Goal: Task Accomplishment & Management: Use online tool/utility

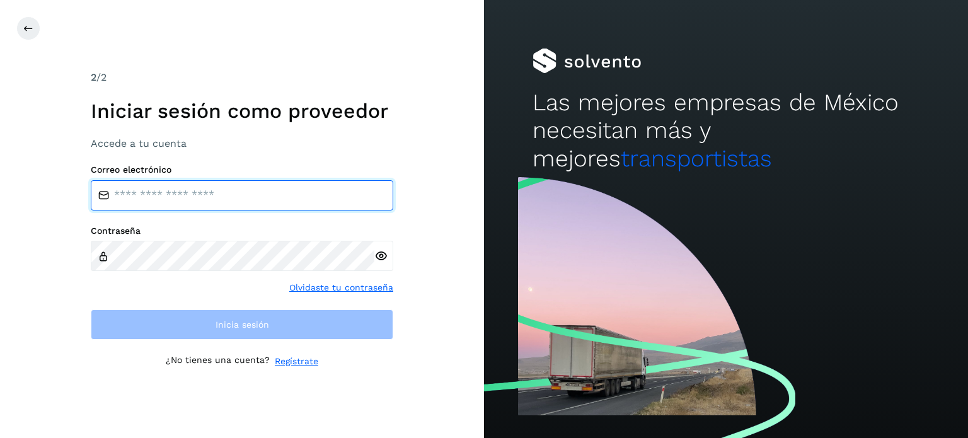
type input "**********"
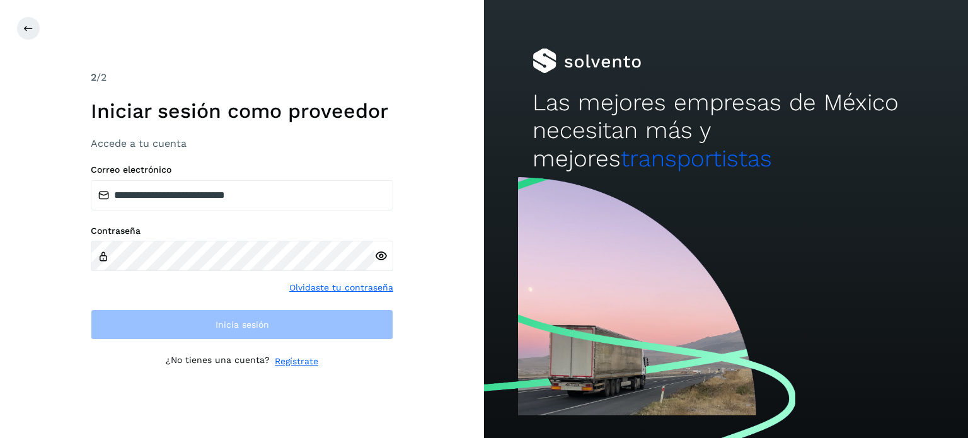
click at [132, 243] on div "Contraseña" at bounding box center [242, 248] width 302 height 45
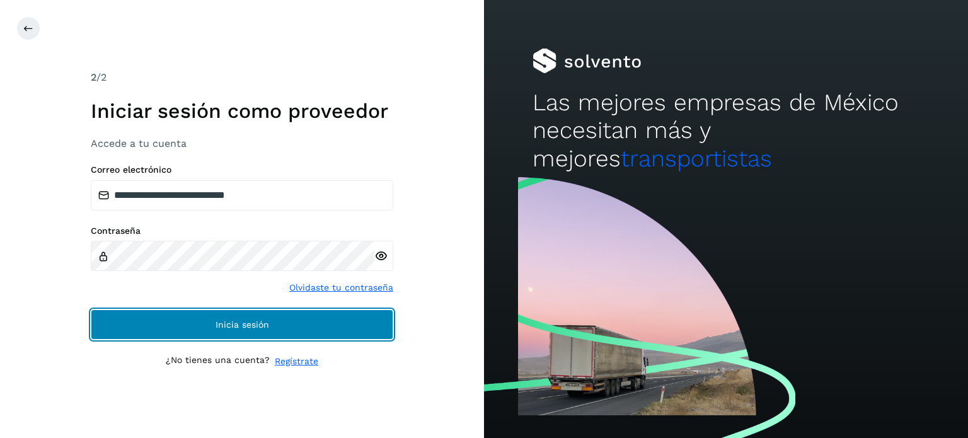
click at [110, 323] on button "Inicia sesión" at bounding box center [242, 324] width 302 height 30
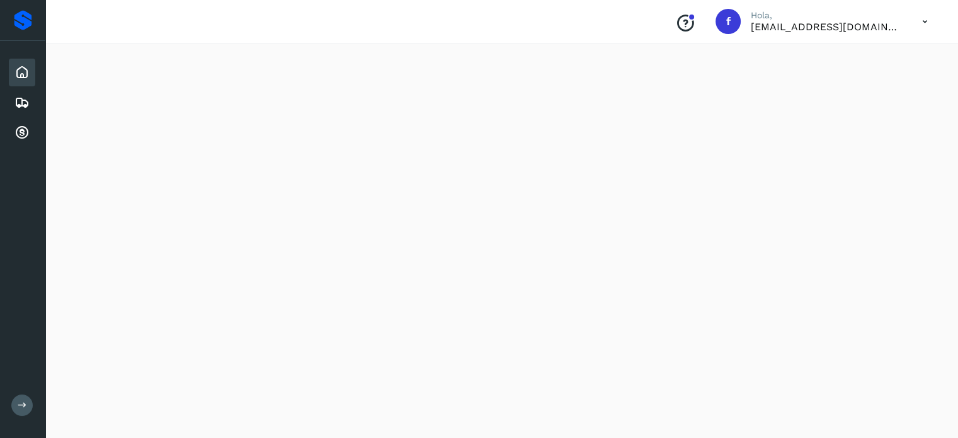
scroll to position [1166, 0]
click at [22, 101] on icon at bounding box center [21, 102] width 15 height 15
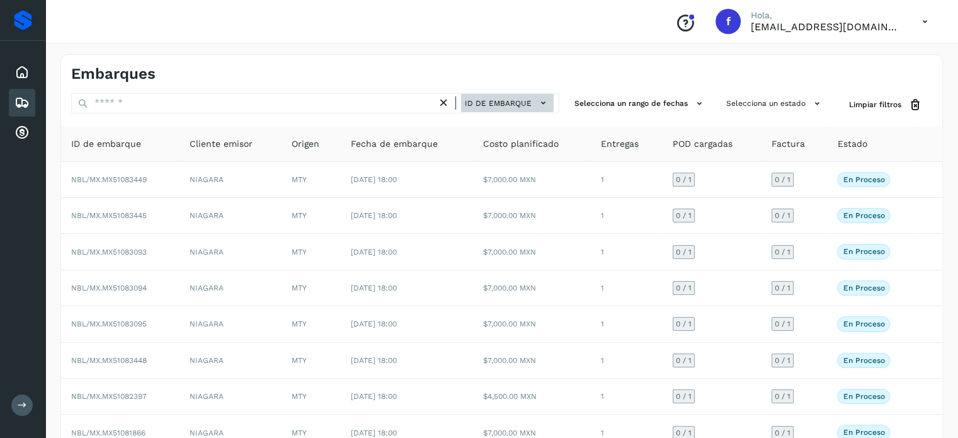
click at [499, 100] on span "ID de embarque" at bounding box center [498, 103] width 67 height 11
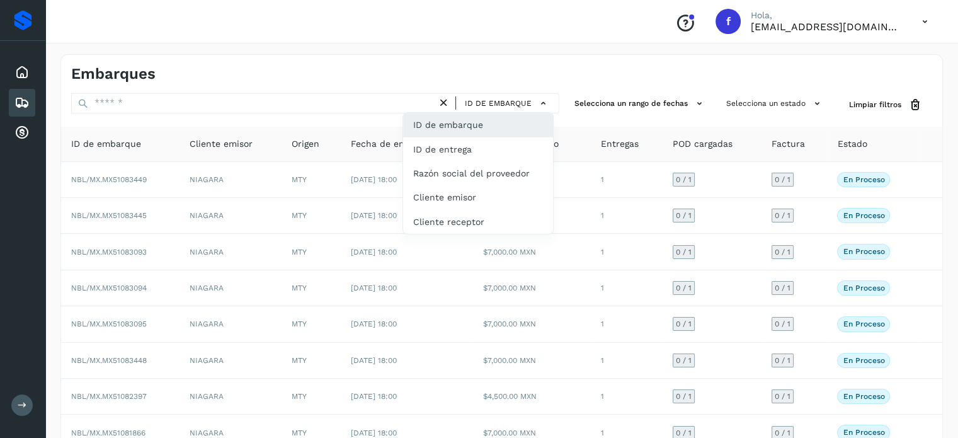
click at [207, 114] on div at bounding box center [479, 219] width 958 height 438
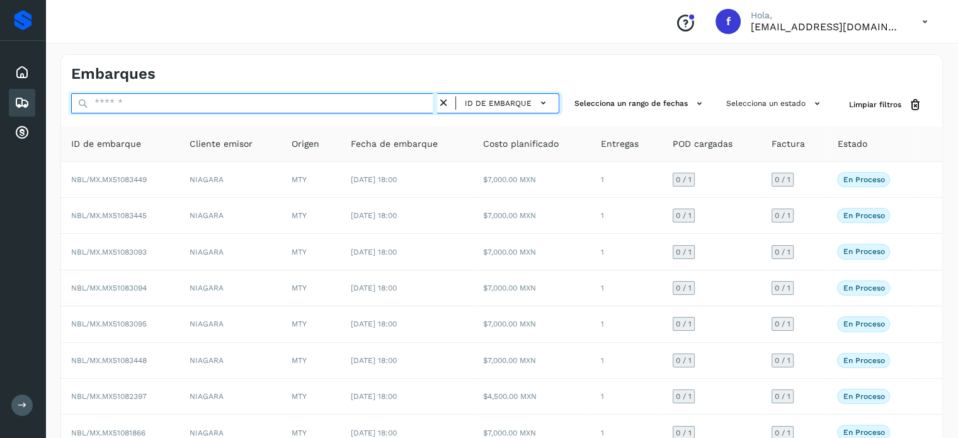
click at [202, 104] on input "text" at bounding box center [254, 103] width 366 height 20
paste input "**********"
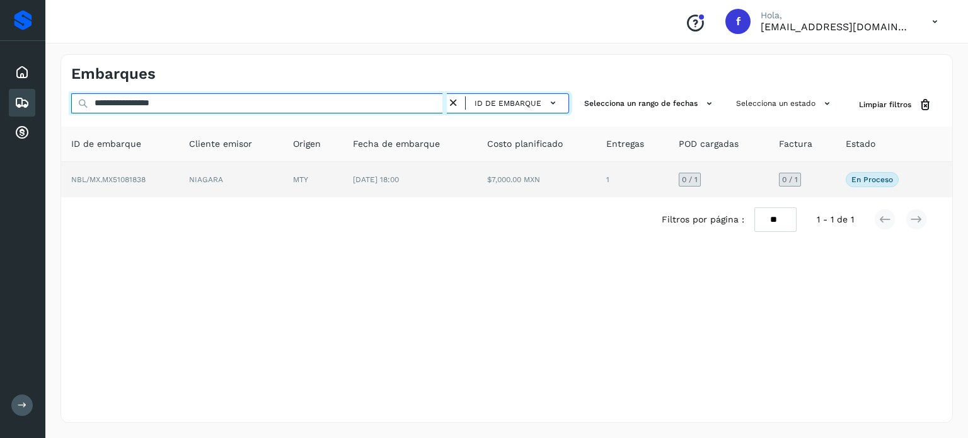
type input "**********"
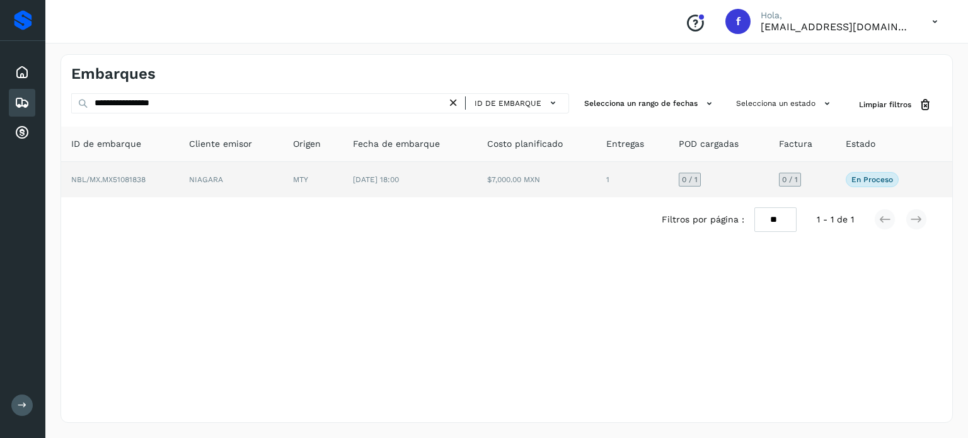
click at [100, 176] on span "NBL/MX.MX51081838" at bounding box center [108, 179] width 74 height 9
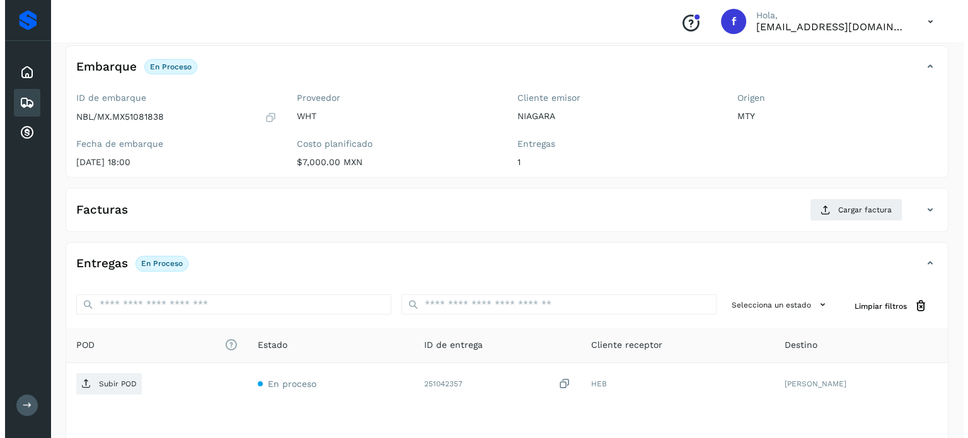
scroll to position [160, 0]
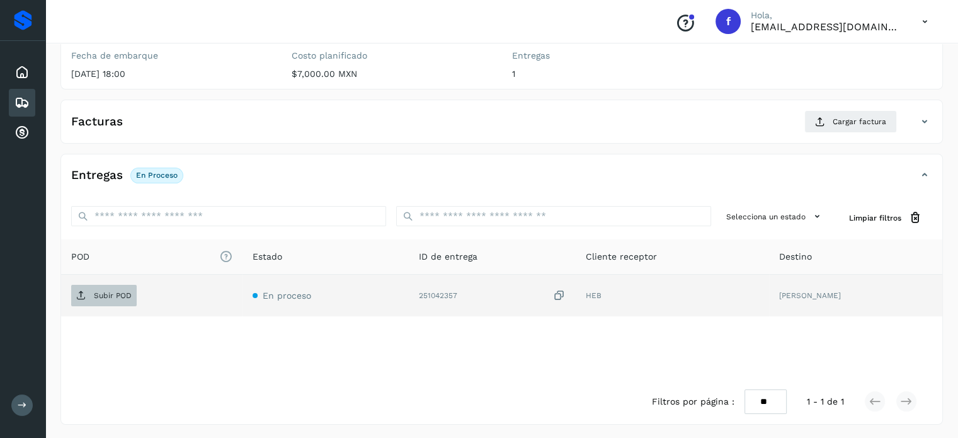
click at [90, 302] on span "Subir POD" at bounding box center [104, 295] width 66 height 20
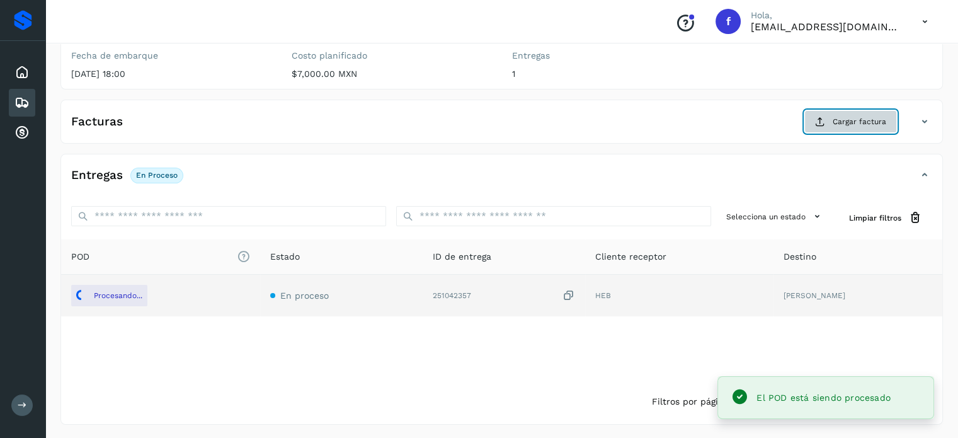
click at [848, 121] on span "Cargar factura" at bounding box center [860, 121] width 54 height 11
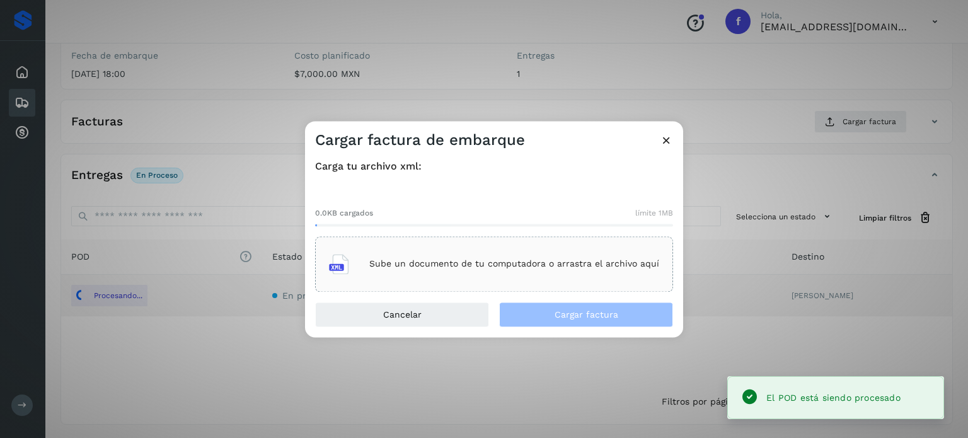
click at [456, 256] on div "Sube un documento de tu computadora o arrastra el archivo aquí" at bounding box center [494, 264] width 330 height 34
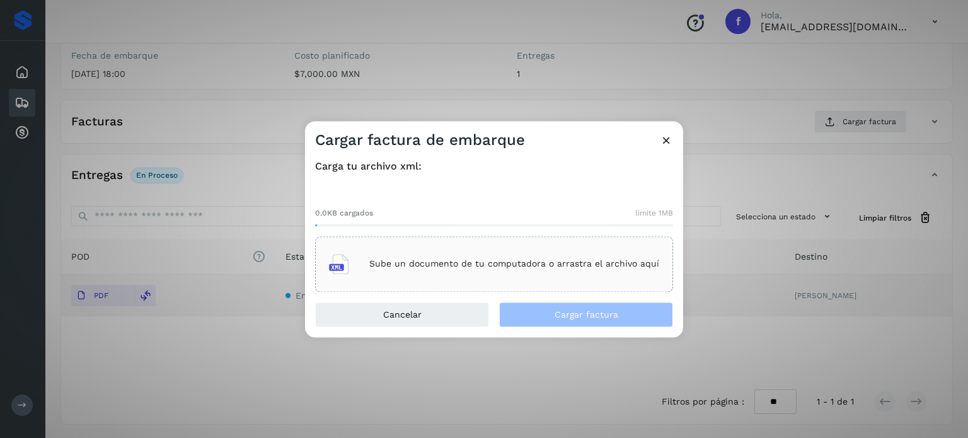
click at [408, 269] on p "Sube un documento de tu computadora o arrastra el archivo aquí" at bounding box center [514, 264] width 290 height 11
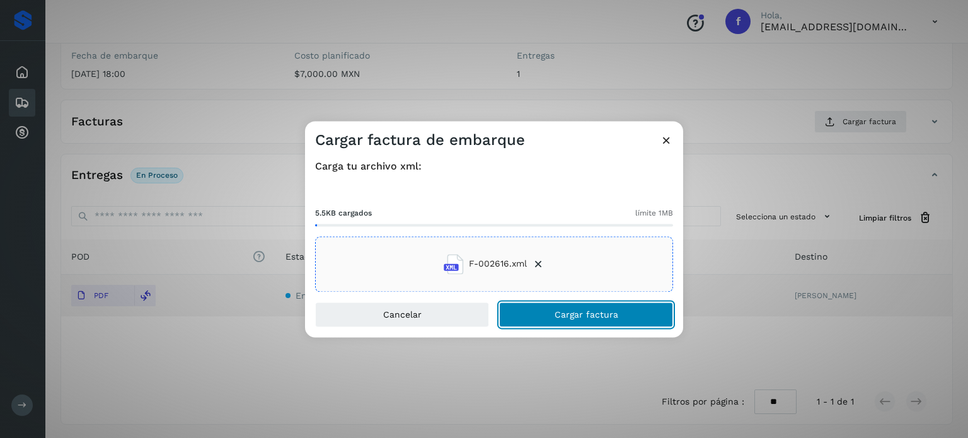
click at [542, 314] on button "Cargar factura" at bounding box center [586, 314] width 174 height 25
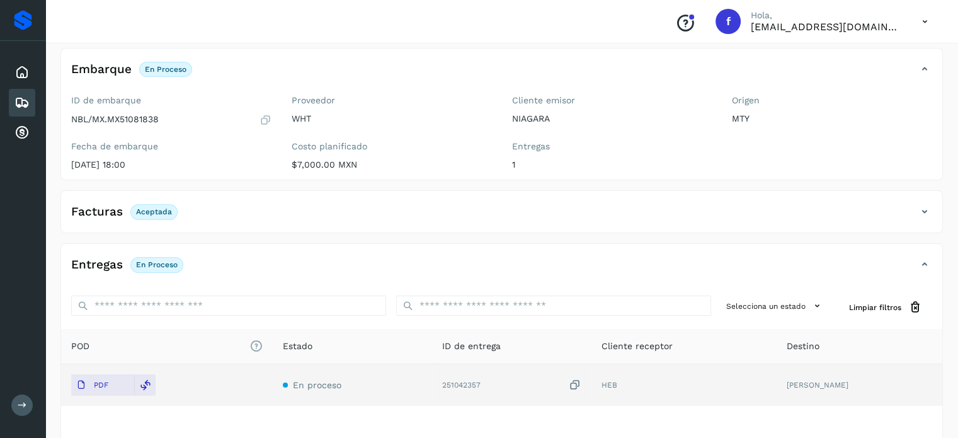
scroll to position [0, 0]
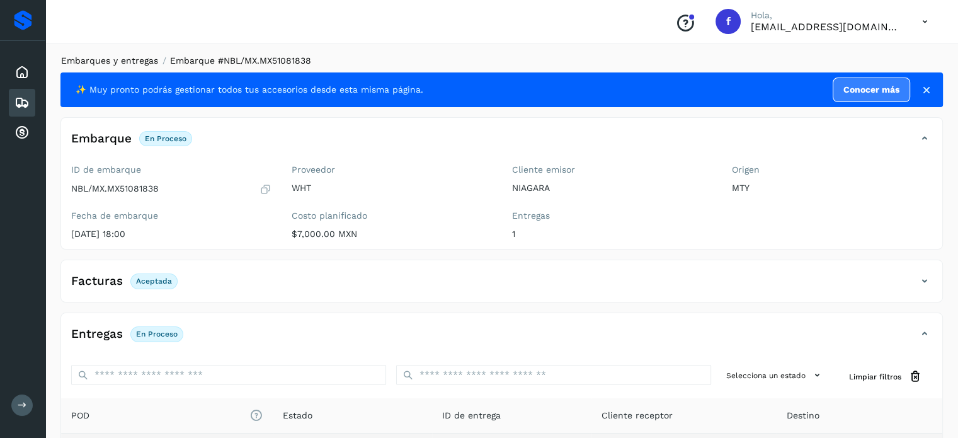
click at [136, 59] on link "Embarques y entregas" at bounding box center [109, 60] width 97 height 10
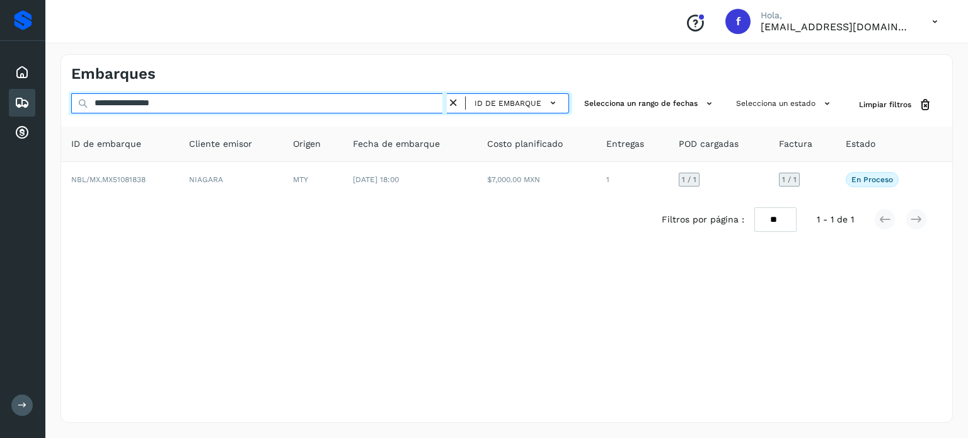
click at [0, 67] on div "**********" at bounding box center [484, 219] width 968 height 438
paste input "text"
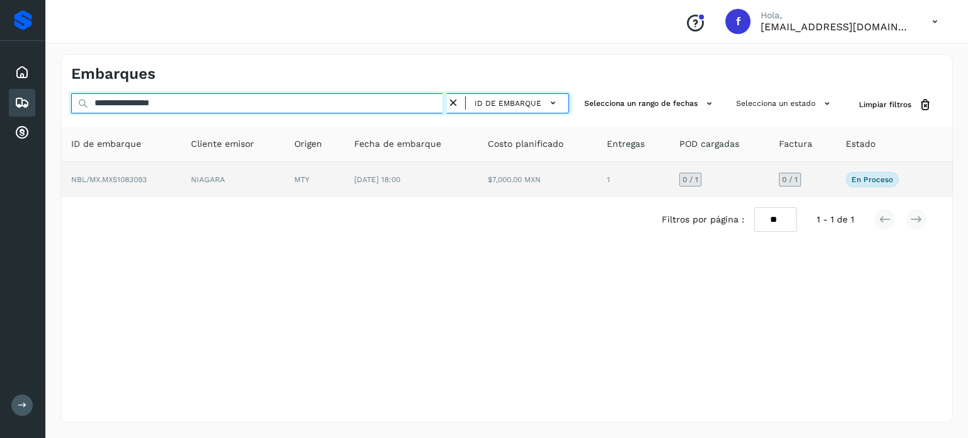
type input "**********"
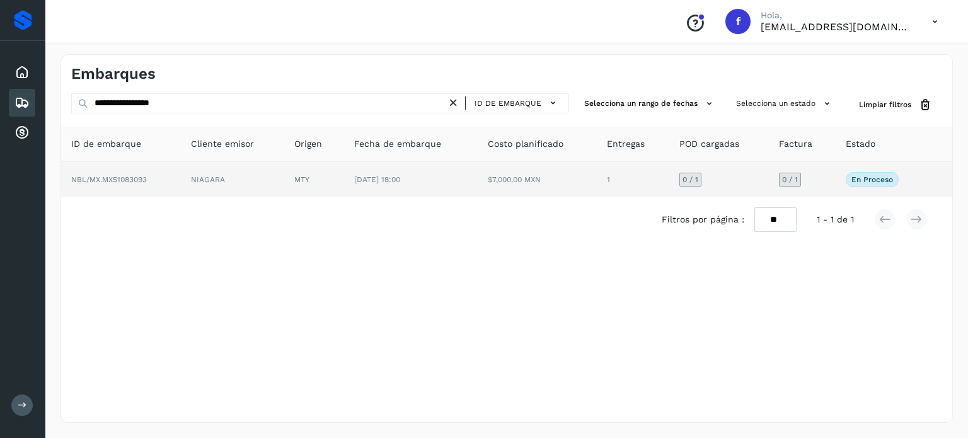
click at [115, 180] on span "NBL/MX.MX51083093" at bounding box center [109, 179] width 76 height 9
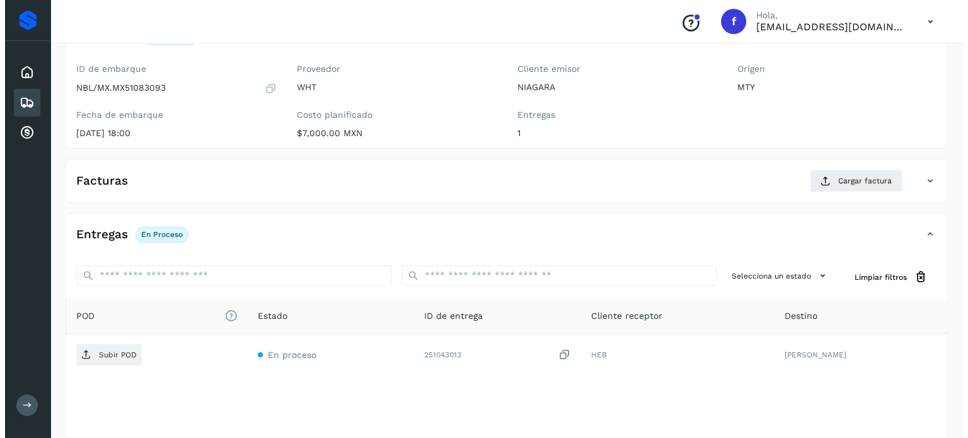
scroll to position [160, 0]
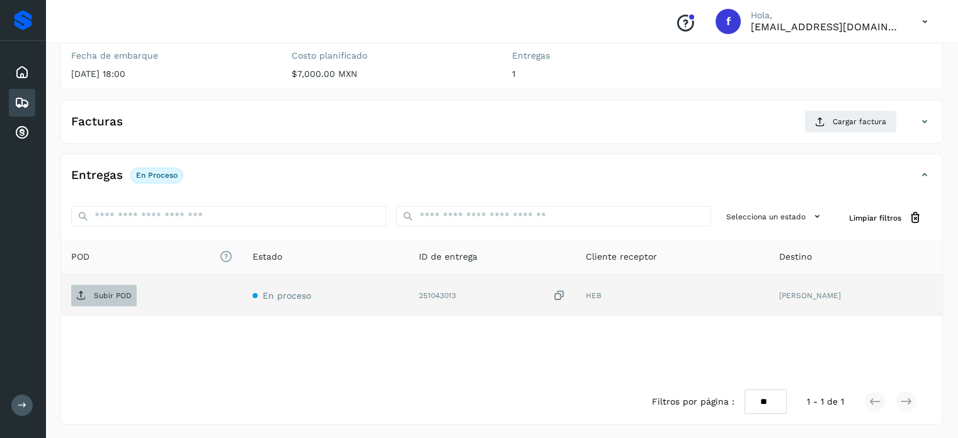
click at [101, 297] on p "Subir POD" at bounding box center [113, 295] width 38 height 9
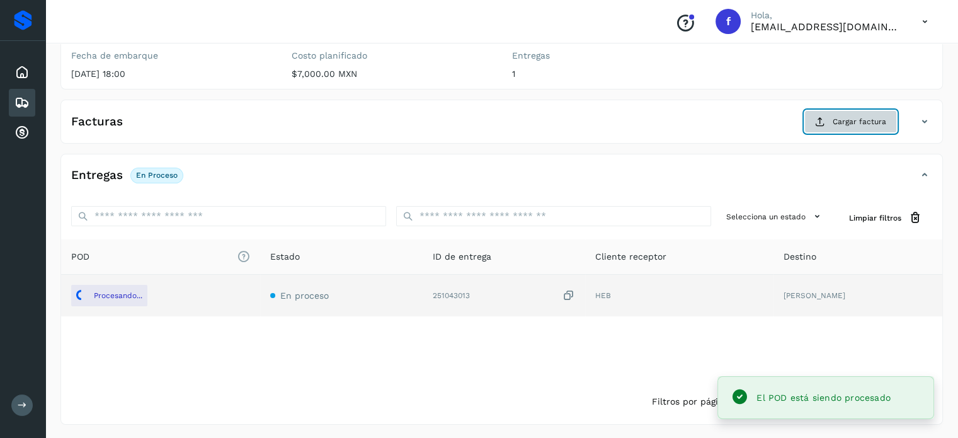
click at [834, 118] on span "Cargar factura" at bounding box center [860, 121] width 54 height 11
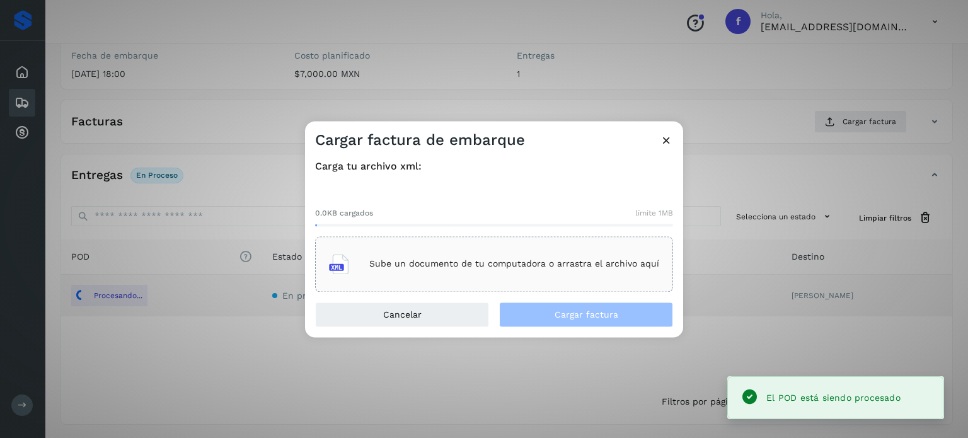
click at [392, 260] on p "Sube un documento de tu computadora o arrastra el archivo aquí" at bounding box center [514, 264] width 290 height 11
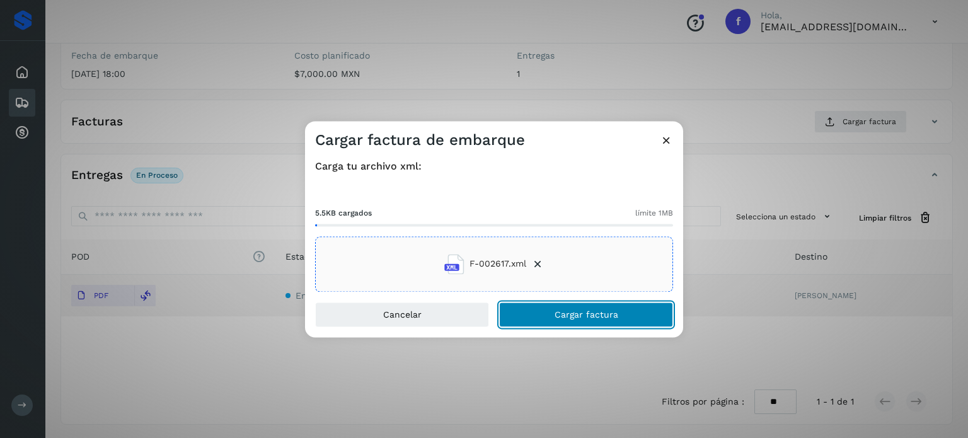
click at [537, 311] on button "Cargar factura" at bounding box center [586, 314] width 174 height 25
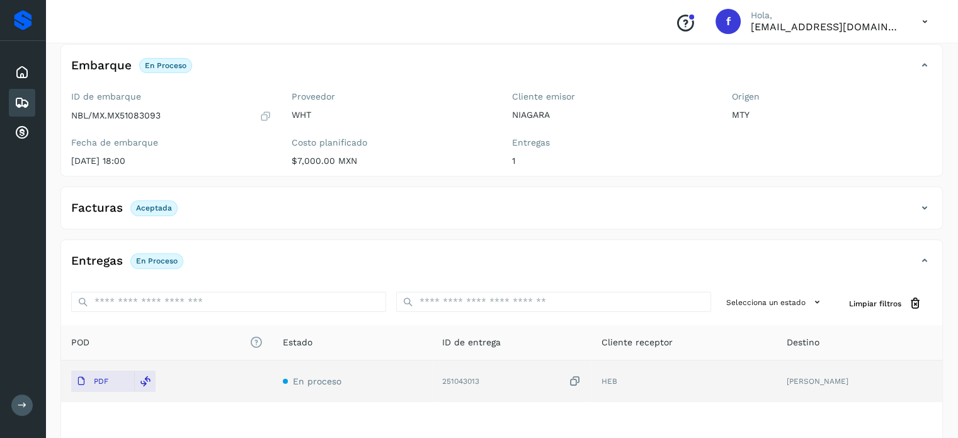
scroll to position [0, 0]
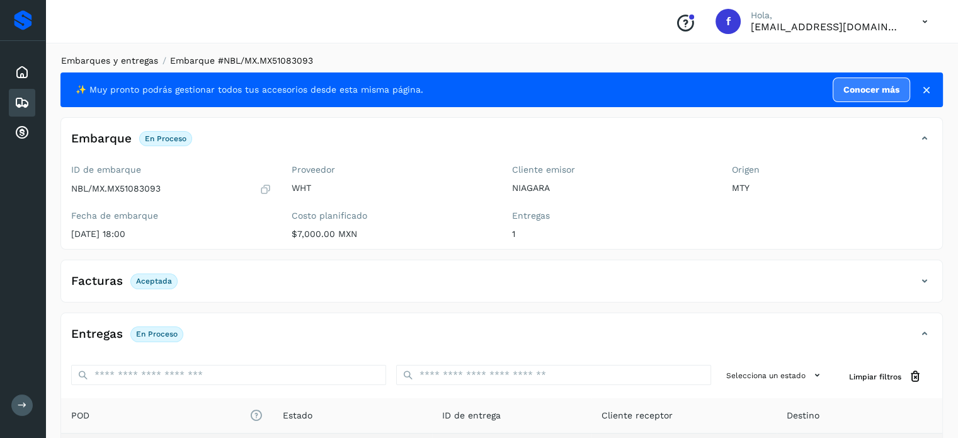
click at [117, 58] on link "Embarques y entregas" at bounding box center [109, 60] width 97 height 10
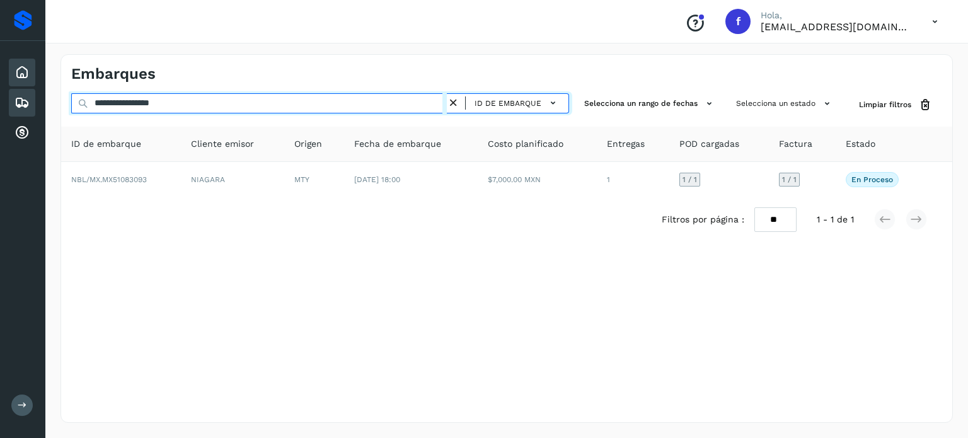
click at [43, 83] on div "**********" at bounding box center [484, 219] width 968 height 438
paste input "text"
type input "**********"
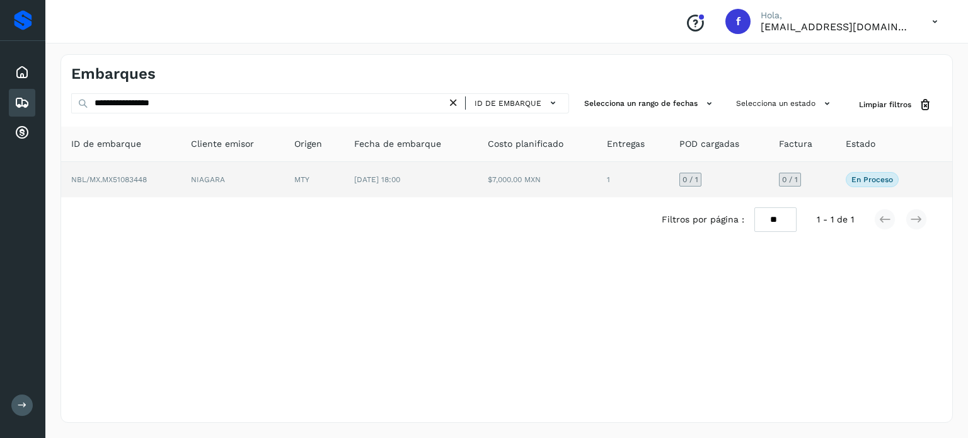
click at [142, 175] on span "NBL/MX.MX51083448" at bounding box center [109, 179] width 76 height 9
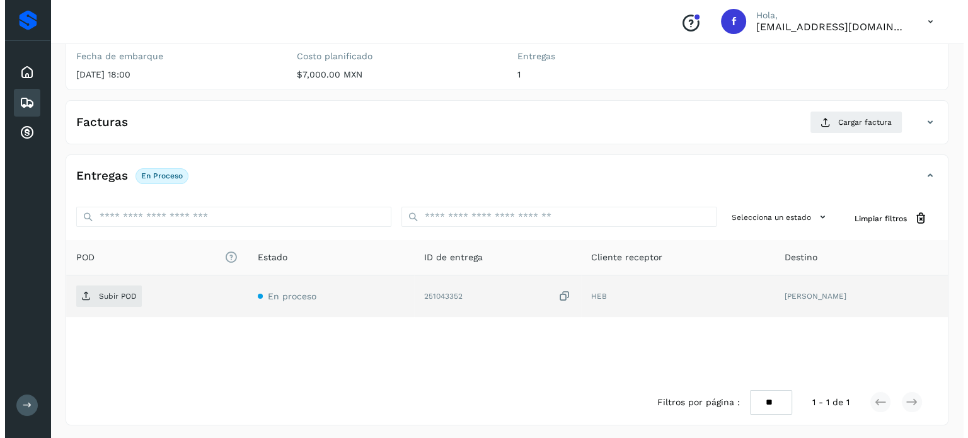
scroll to position [160, 0]
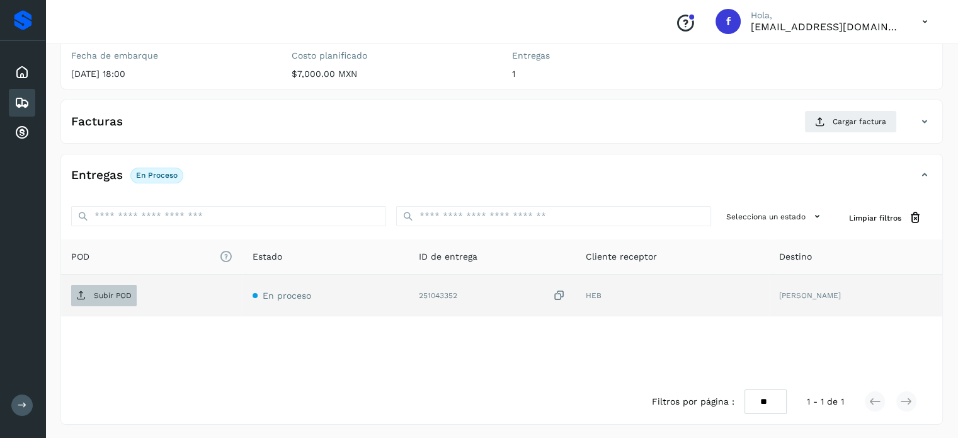
click at [127, 297] on p "Subir POD" at bounding box center [113, 295] width 38 height 9
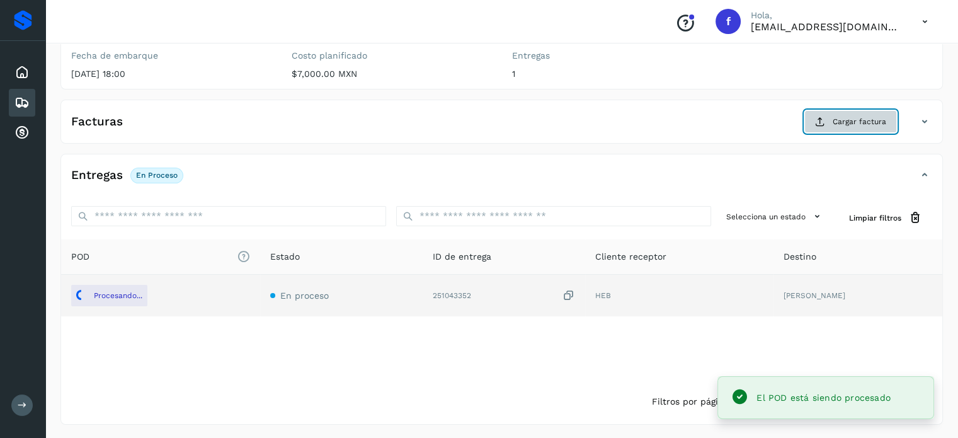
click at [859, 118] on span "Cargar factura" at bounding box center [860, 121] width 54 height 11
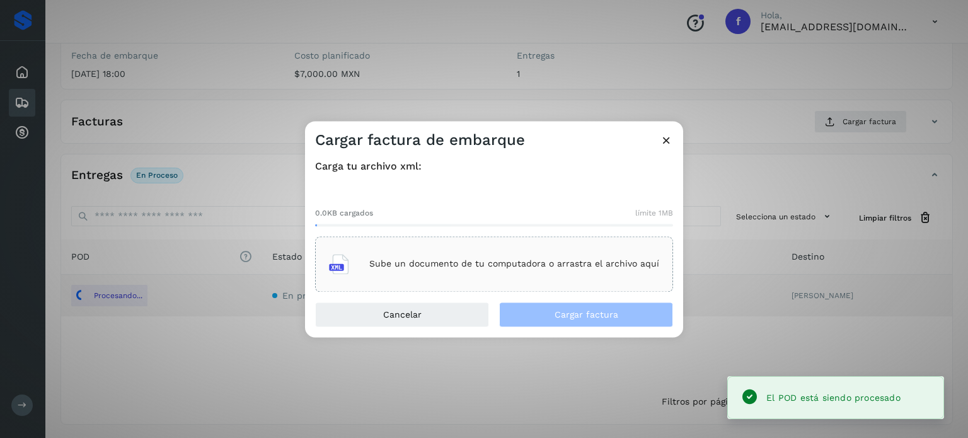
click at [427, 280] on div "Sube un documento de tu computadora o arrastra el archivo aquí" at bounding box center [494, 264] width 330 height 34
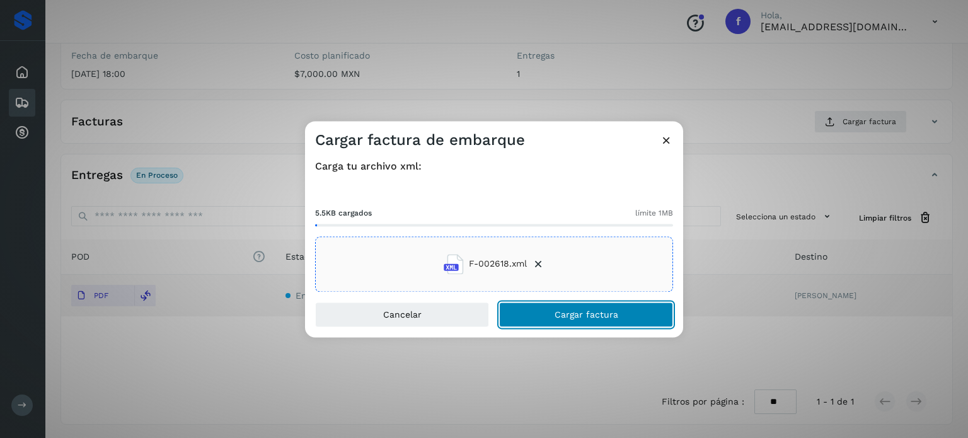
click at [525, 322] on button "Cargar factura" at bounding box center [586, 314] width 174 height 25
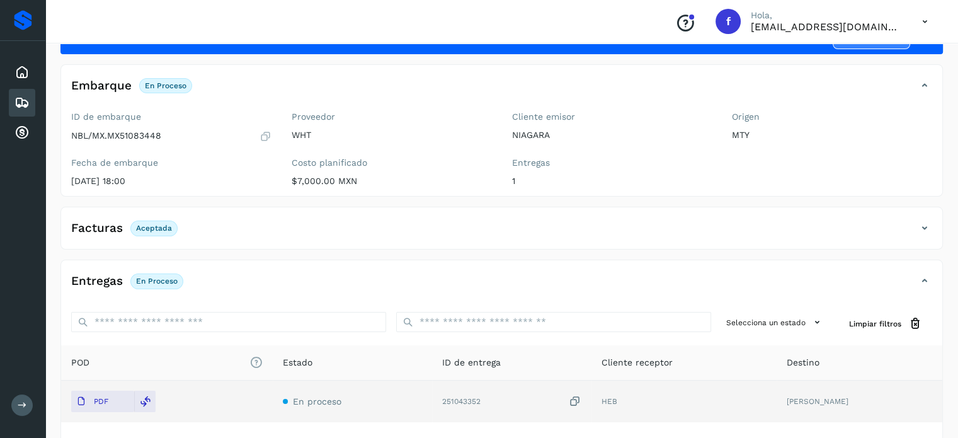
scroll to position [0, 0]
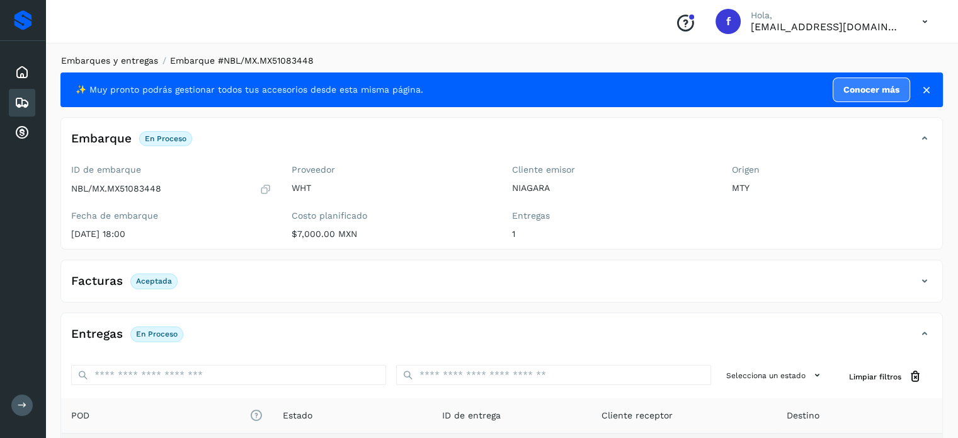
click at [142, 60] on link "Embarques y entregas" at bounding box center [109, 60] width 97 height 10
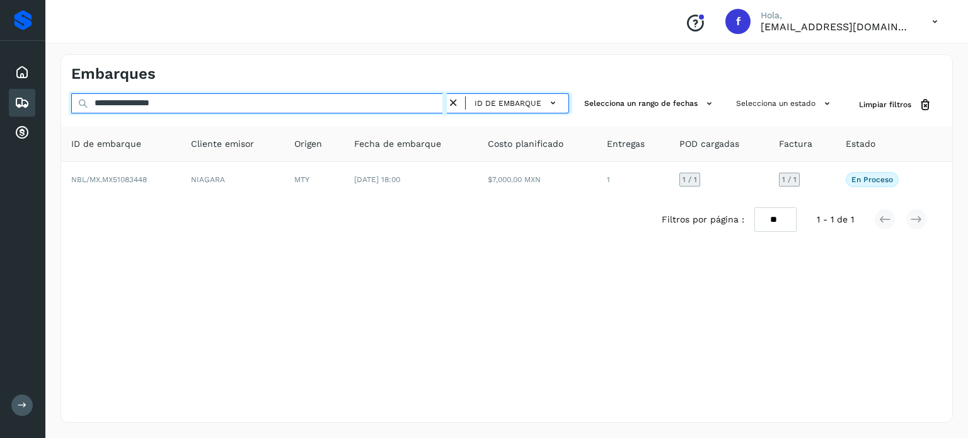
drag, startPoint x: 221, startPoint y: 109, endPoint x: 72, endPoint y: 91, distance: 149.8
click at [80, 91] on div "**********" at bounding box center [506, 238] width 892 height 369
paste input "text"
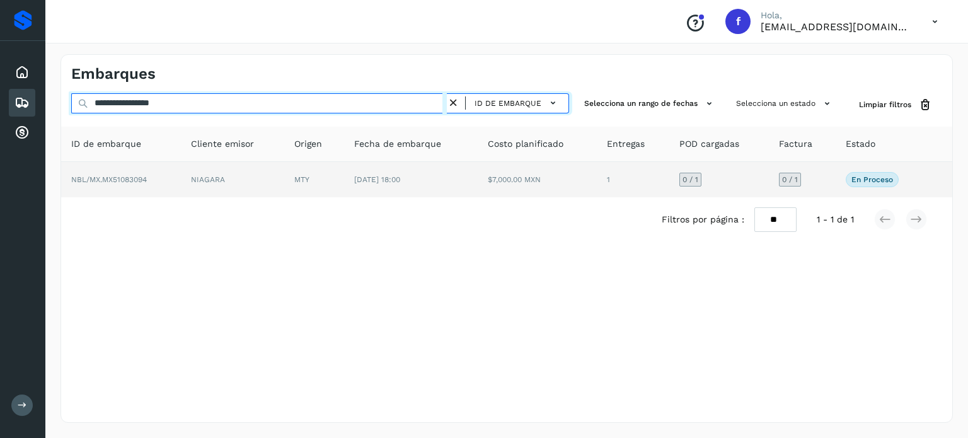
type input "**********"
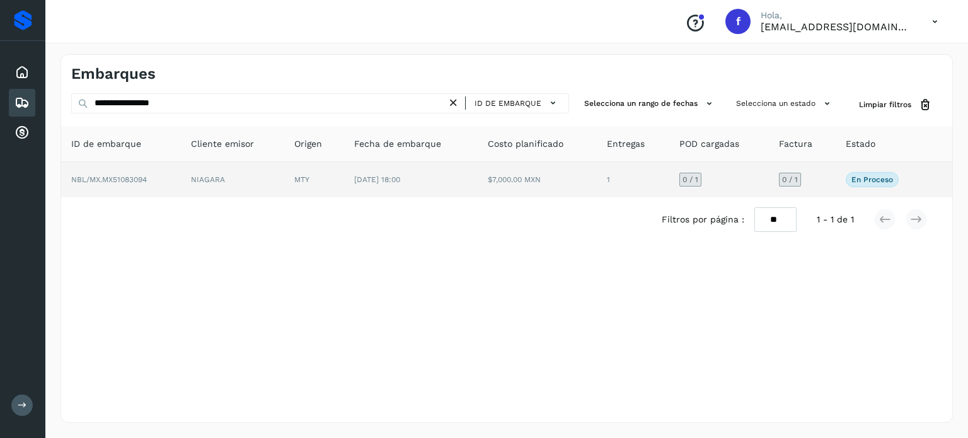
click at [137, 178] on span "NBL/MX.MX51083094" at bounding box center [109, 179] width 76 height 9
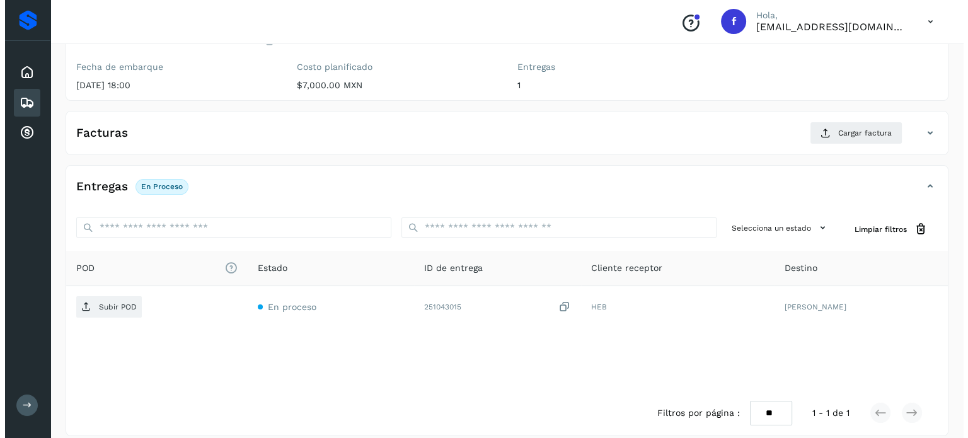
scroll to position [160, 0]
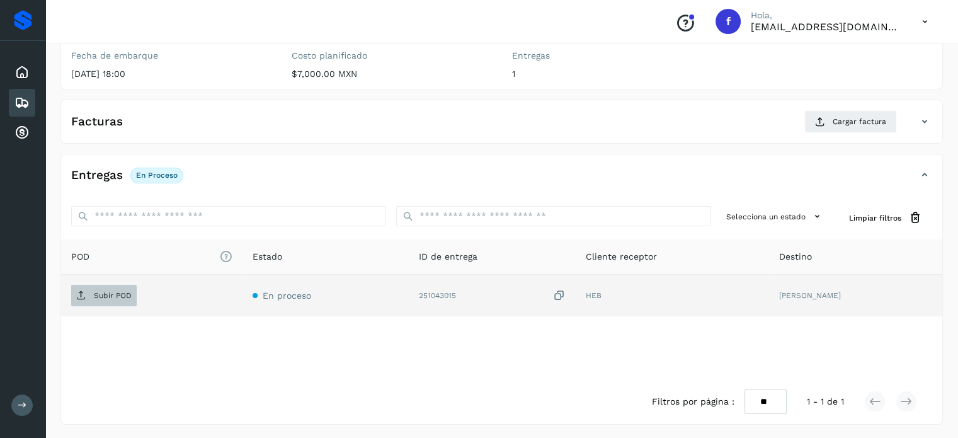
click at [116, 286] on span "Subir POD" at bounding box center [104, 295] width 66 height 20
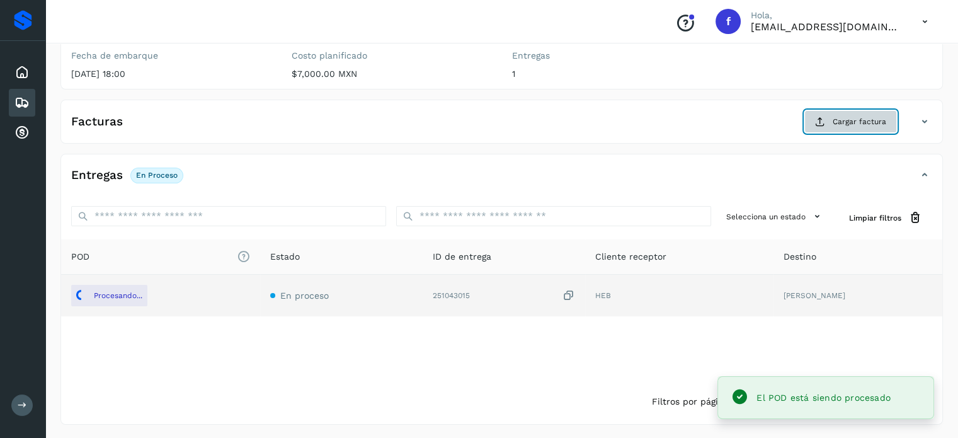
click at [832, 122] on button "Cargar factura" at bounding box center [851, 121] width 93 height 23
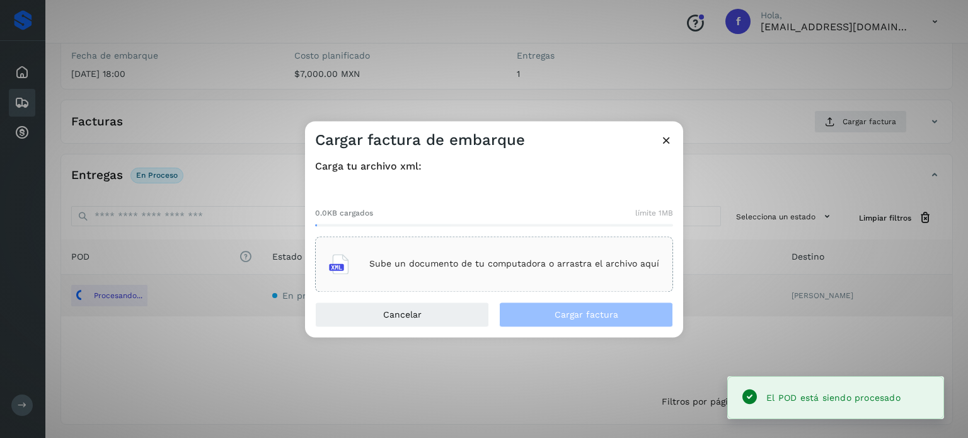
click at [411, 273] on div "Sube un documento de tu computadora o arrastra el archivo aquí" at bounding box center [494, 264] width 330 height 34
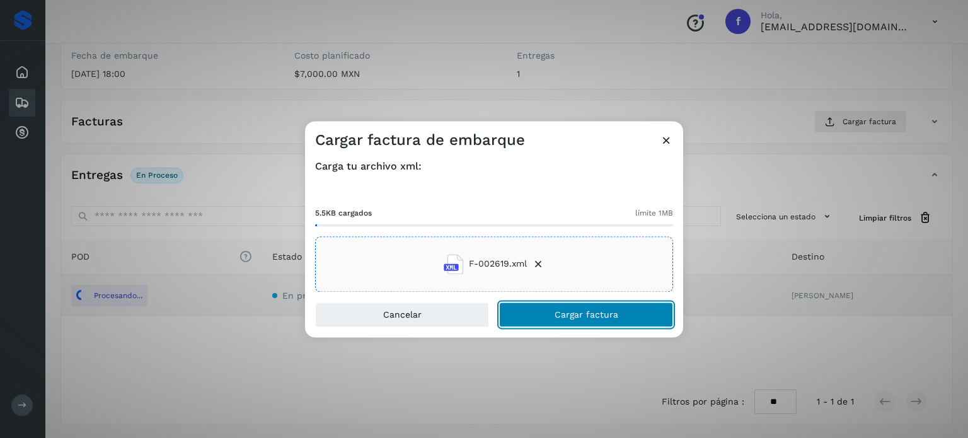
click at [522, 310] on button "Cargar factura" at bounding box center [586, 314] width 174 height 25
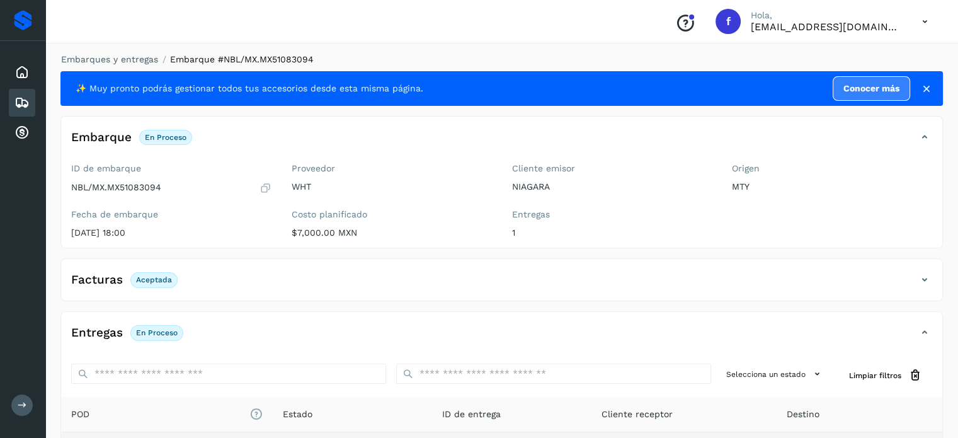
scroll to position [0, 0]
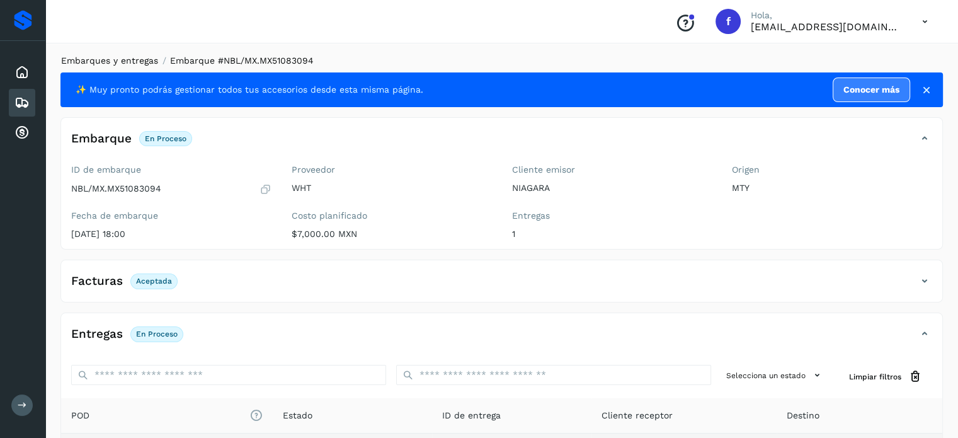
click at [144, 62] on link "Embarques y entregas" at bounding box center [109, 60] width 97 height 10
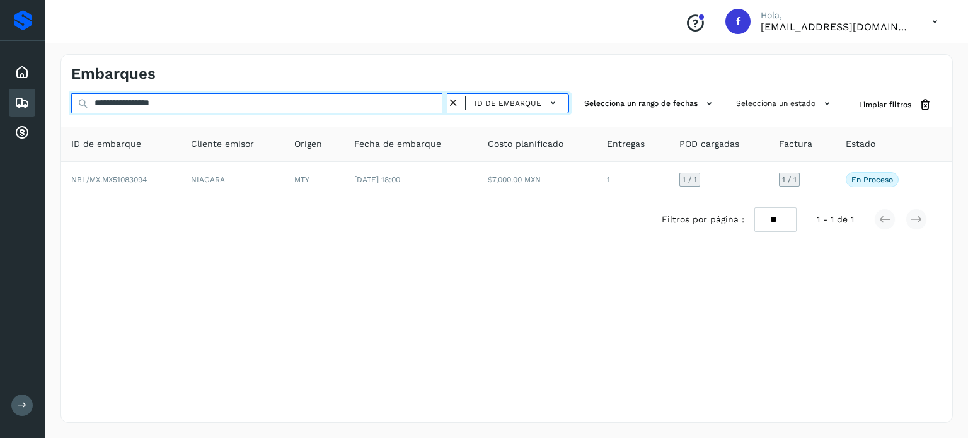
drag, startPoint x: 207, startPoint y: 98, endPoint x: 0, endPoint y: 59, distance: 210.3
click at [0, 83] on div "**********" at bounding box center [484, 219] width 968 height 438
paste input "text"
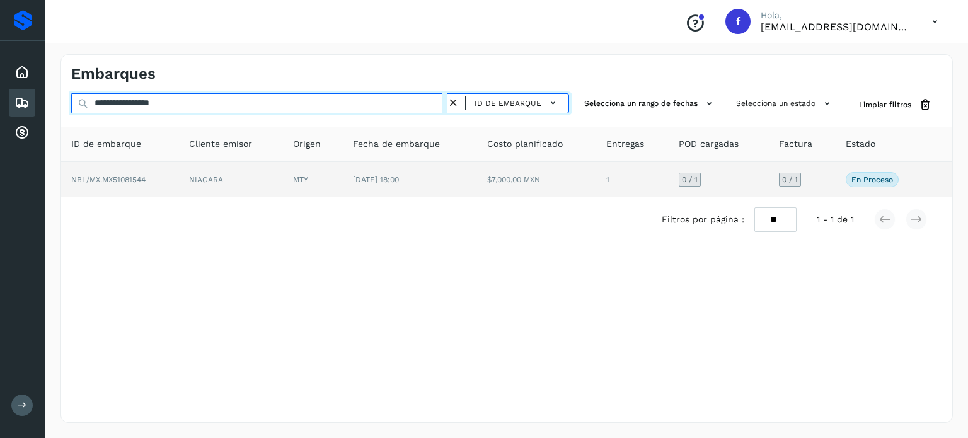
type input "**********"
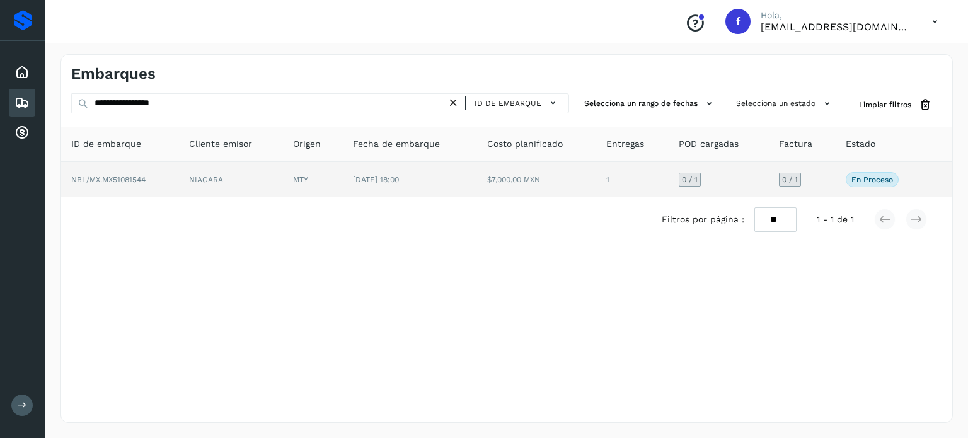
click at [127, 181] on span "NBL/MX.MX51081544" at bounding box center [108, 179] width 74 height 9
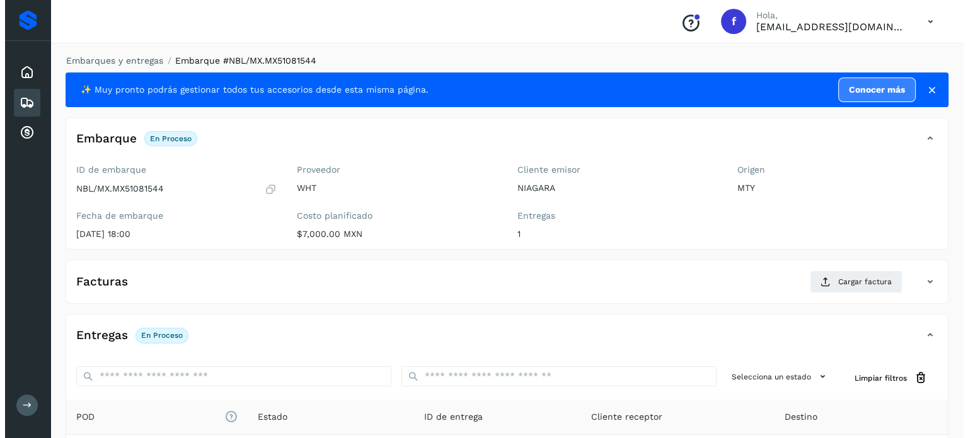
scroll to position [160, 0]
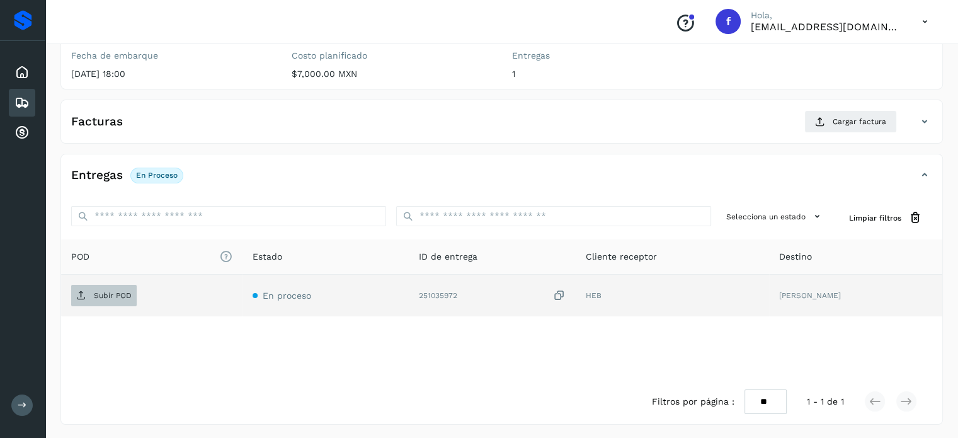
click at [113, 291] on p "Subir POD" at bounding box center [113, 295] width 38 height 9
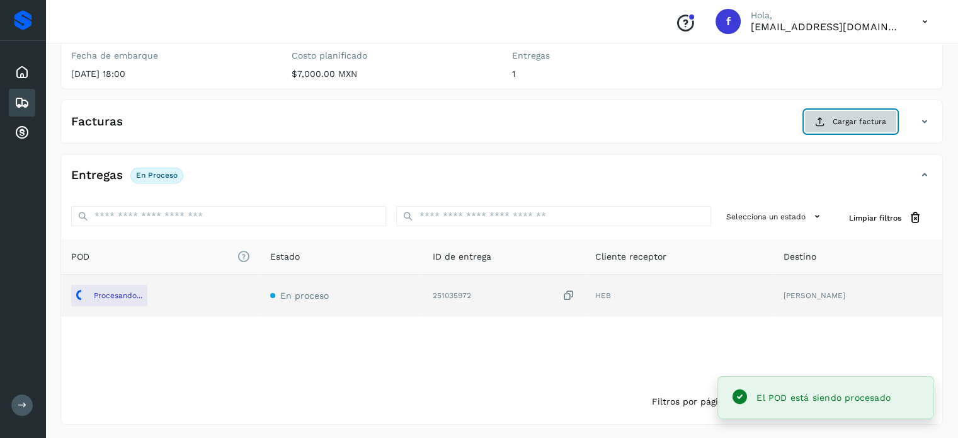
click at [830, 127] on button "Cargar factura" at bounding box center [851, 121] width 93 height 23
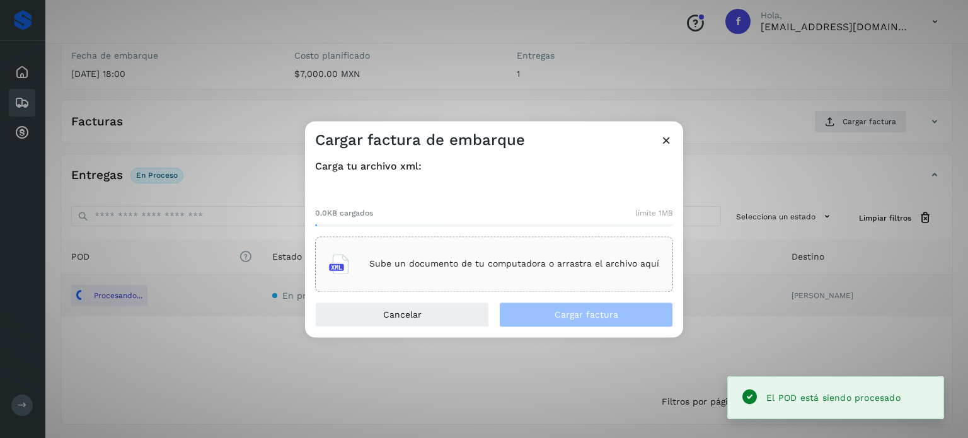
click at [427, 283] on div "Sube un documento de tu computadora o arrastra el archivo aquí" at bounding box center [494, 263] width 358 height 55
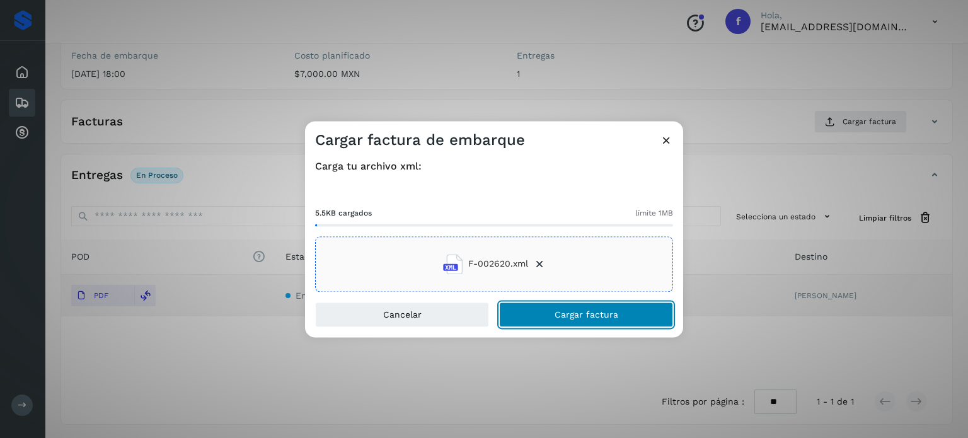
click at [522, 315] on button "Cargar factura" at bounding box center [586, 314] width 174 height 25
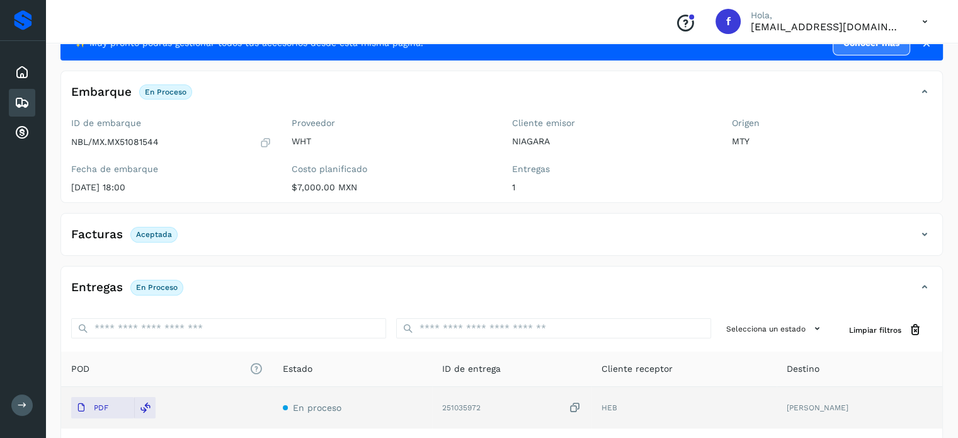
scroll to position [0, 0]
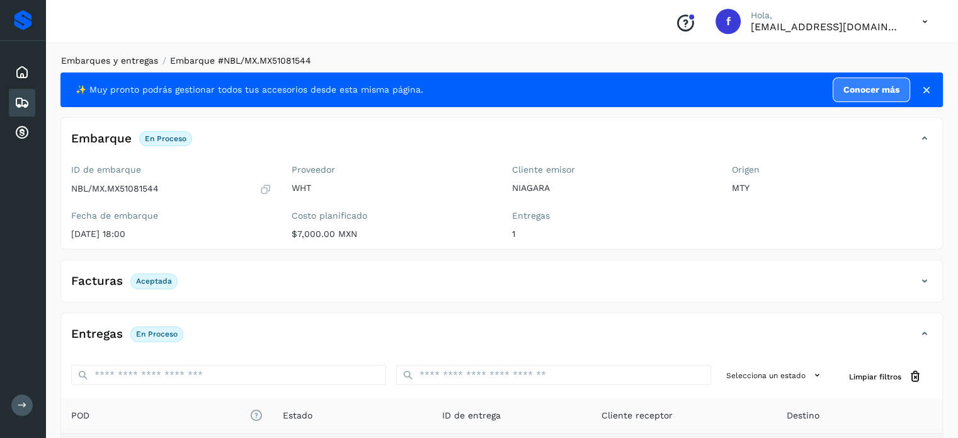
click at [132, 60] on link "Embarques y entregas" at bounding box center [109, 60] width 97 height 10
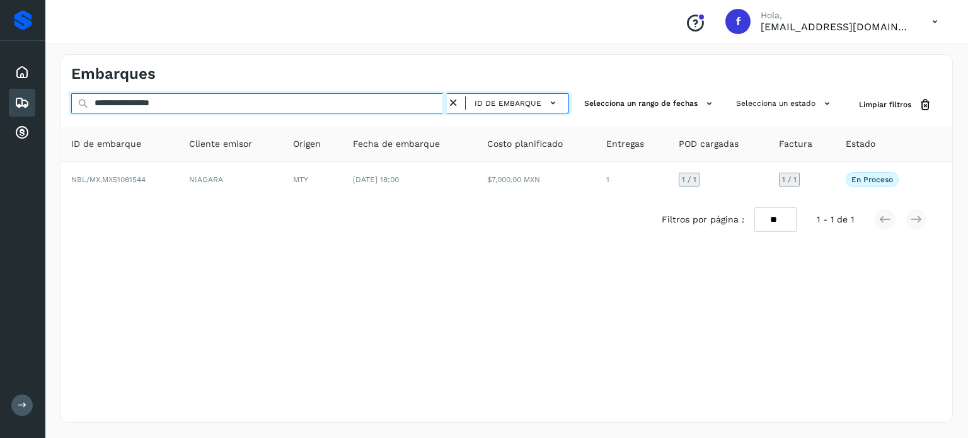
drag, startPoint x: 47, startPoint y: 83, endPoint x: 0, endPoint y: 63, distance: 50.5
click at [0, 66] on div "**********" at bounding box center [484, 219] width 968 height 438
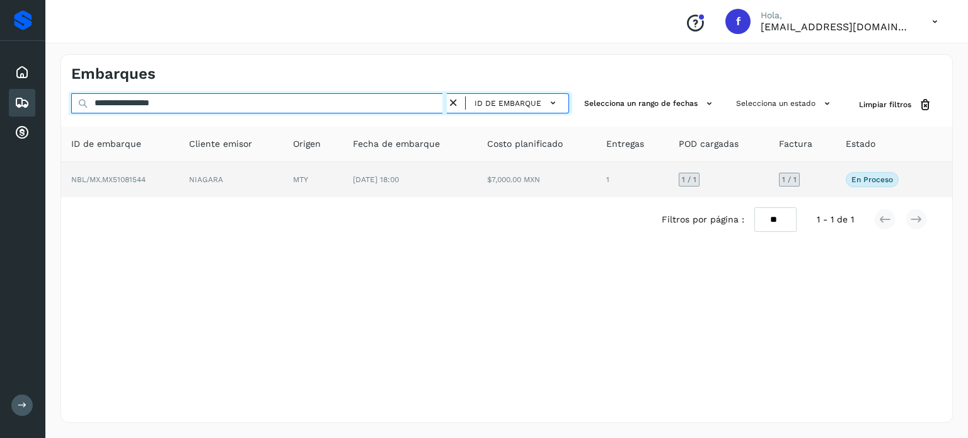
paste input "text"
type input "**********"
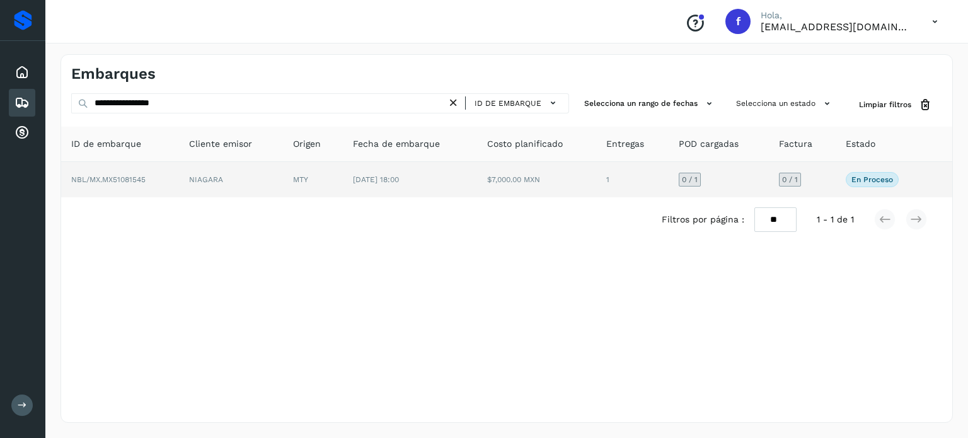
click at [123, 178] on span "NBL/MX.MX51081545" at bounding box center [108, 179] width 74 height 9
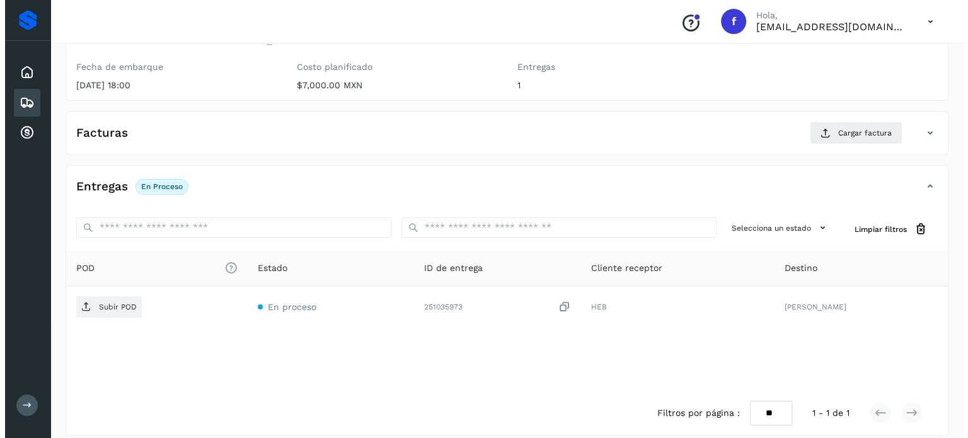
scroll to position [160, 0]
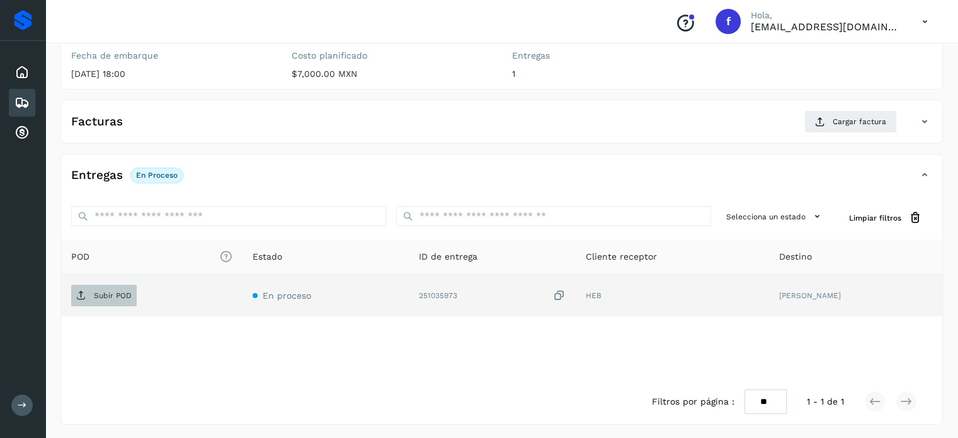
click at [94, 291] on p "Subir POD" at bounding box center [113, 295] width 38 height 9
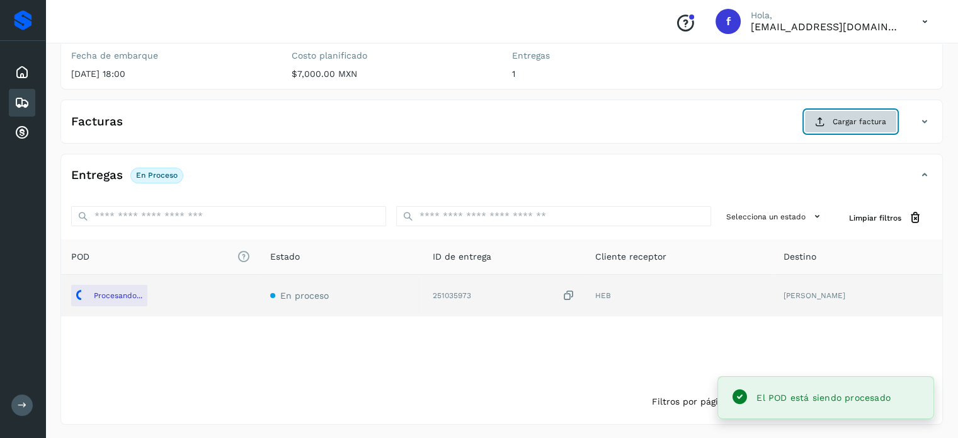
click at [839, 129] on button "Cargar factura" at bounding box center [851, 121] width 93 height 23
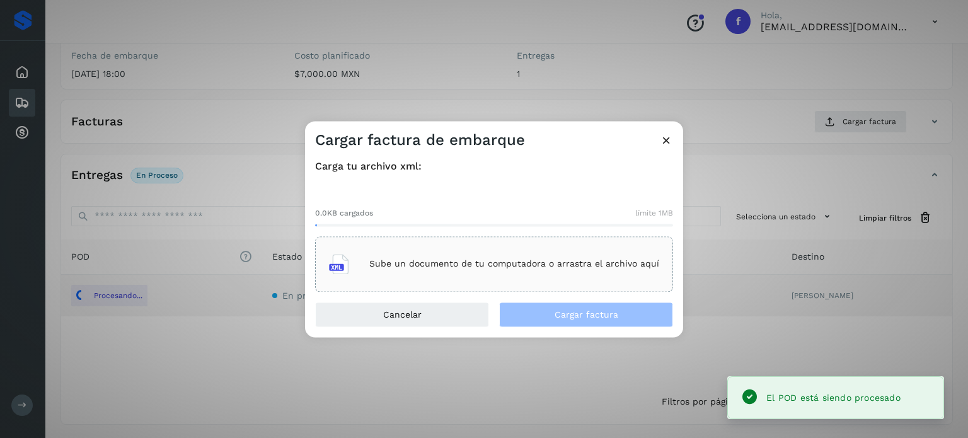
click at [413, 270] on div "Sube un documento de tu computadora o arrastra el archivo aquí" at bounding box center [494, 264] width 330 height 34
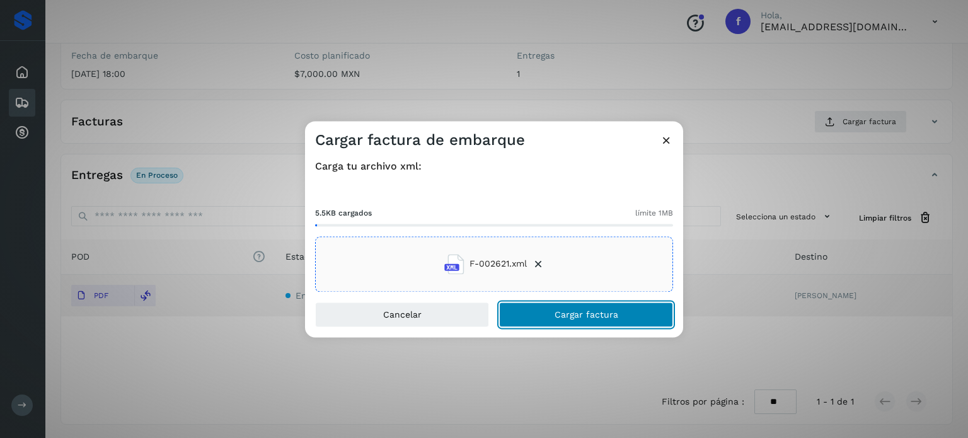
click at [512, 311] on button "Cargar factura" at bounding box center [586, 314] width 174 height 25
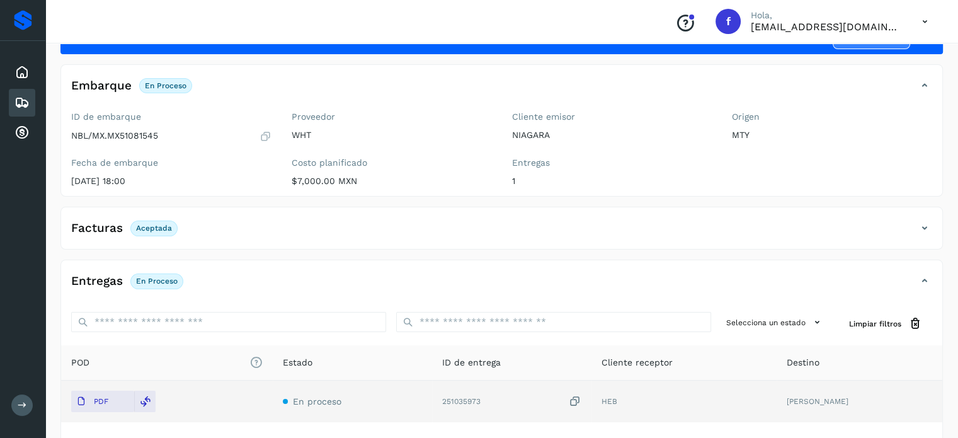
scroll to position [0, 0]
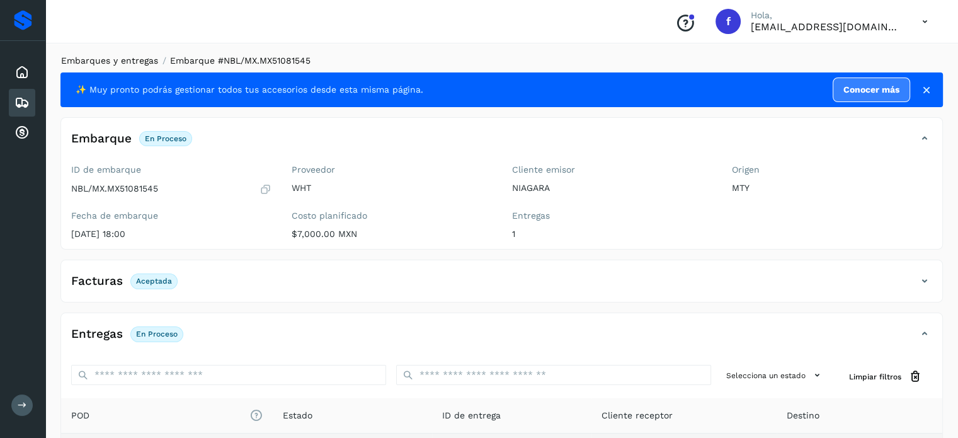
click at [126, 57] on link "Embarques y entregas" at bounding box center [109, 60] width 97 height 10
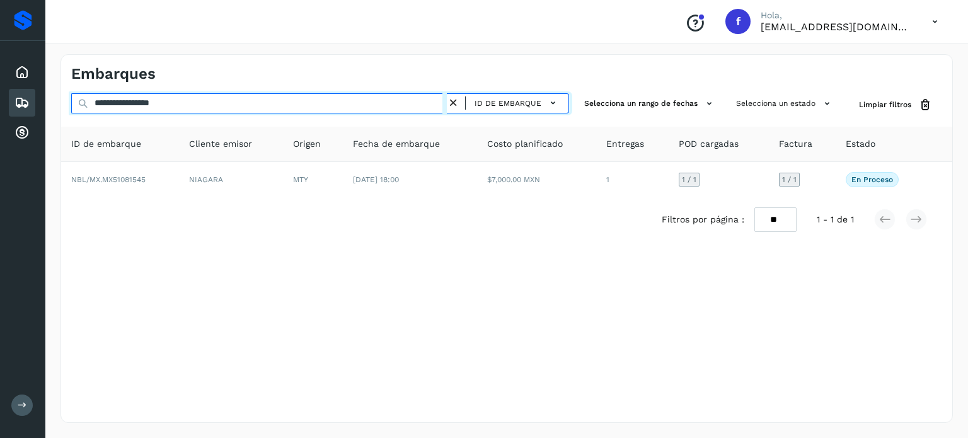
drag, startPoint x: 212, startPoint y: 99, endPoint x: 0, endPoint y: 72, distance: 213.3
click at [5, 82] on div "**********" at bounding box center [484, 219] width 968 height 438
paste input "text"
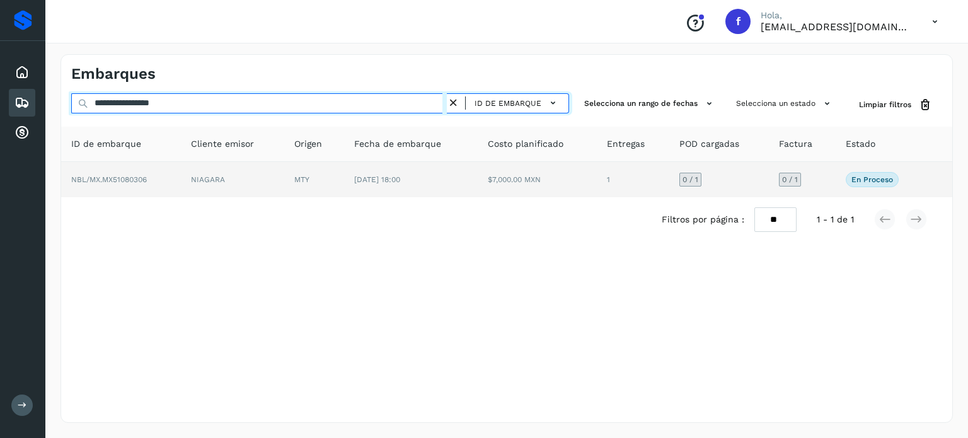
type input "**********"
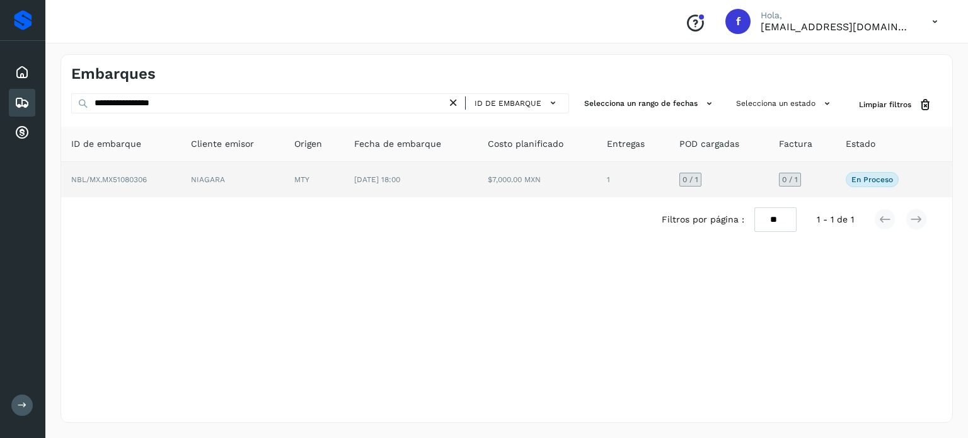
click at [112, 178] on span "NBL/MX.MX51080306" at bounding box center [109, 179] width 76 height 9
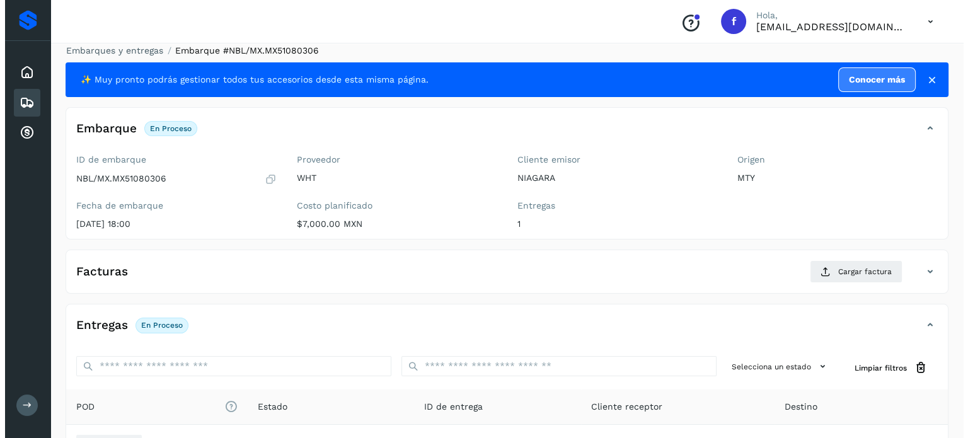
scroll to position [160, 0]
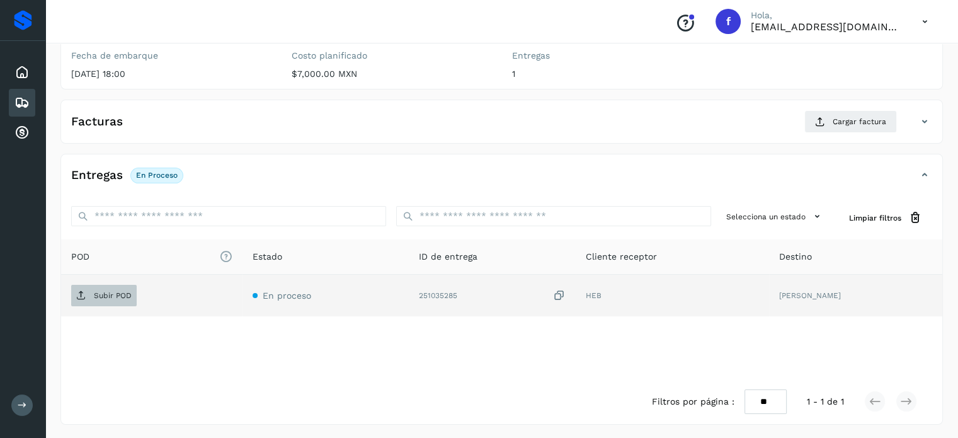
click at [126, 299] on span "Subir POD" at bounding box center [104, 295] width 66 height 20
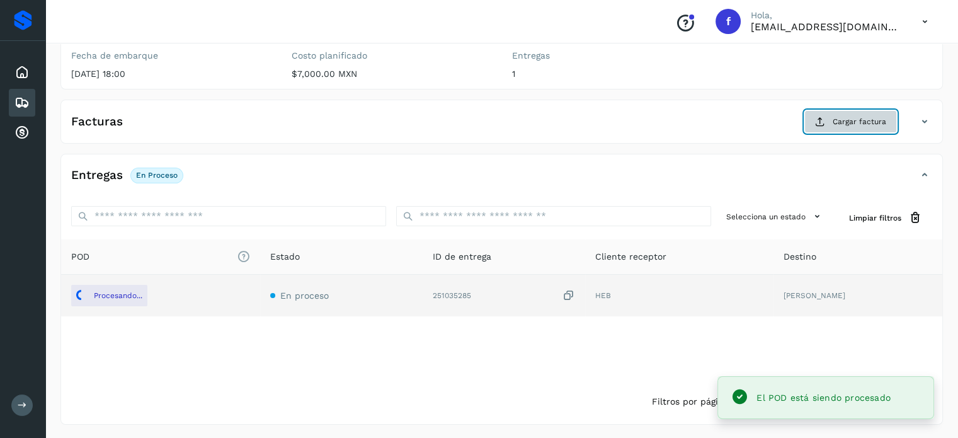
click at [835, 120] on span "Cargar factura" at bounding box center [860, 121] width 54 height 11
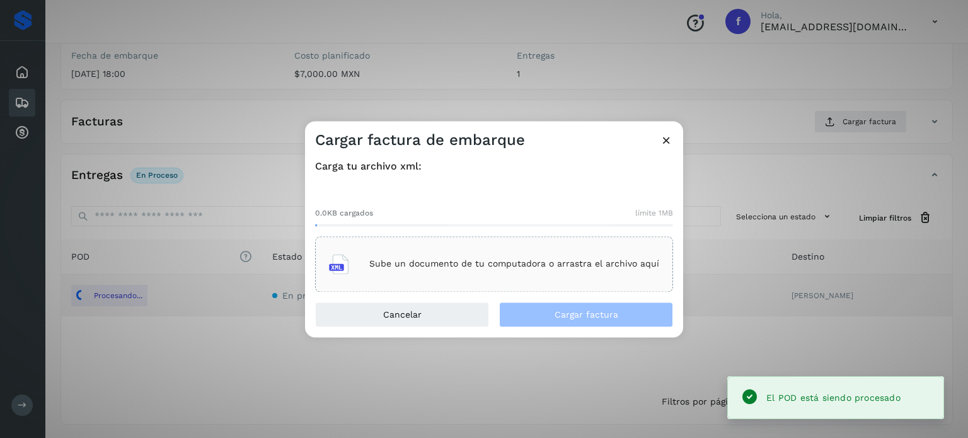
click at [427, 265] on p "Sube un documento de tu computadora o arrastra el archivo aquí" at bounding box center [514, 264] width 290 height 11
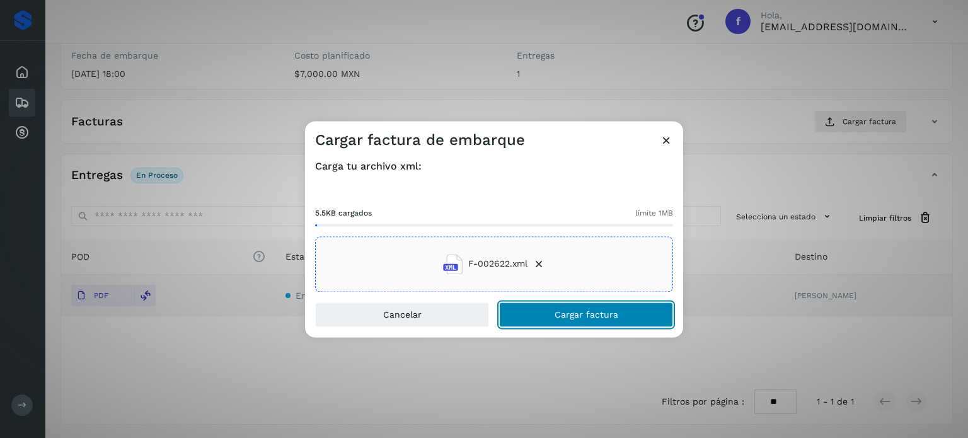
click at [529, 319] on button "Cargar factura" at bounding box center [586, 314] width 174 height 25
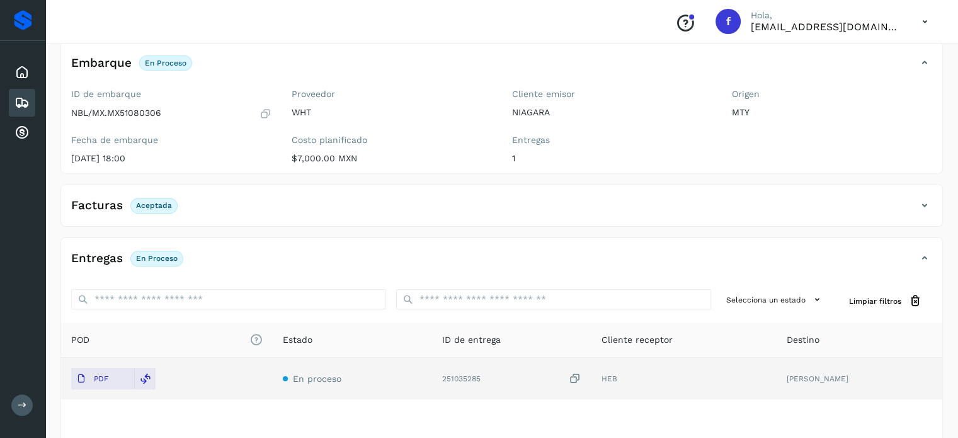
scroll to position [0, 0]
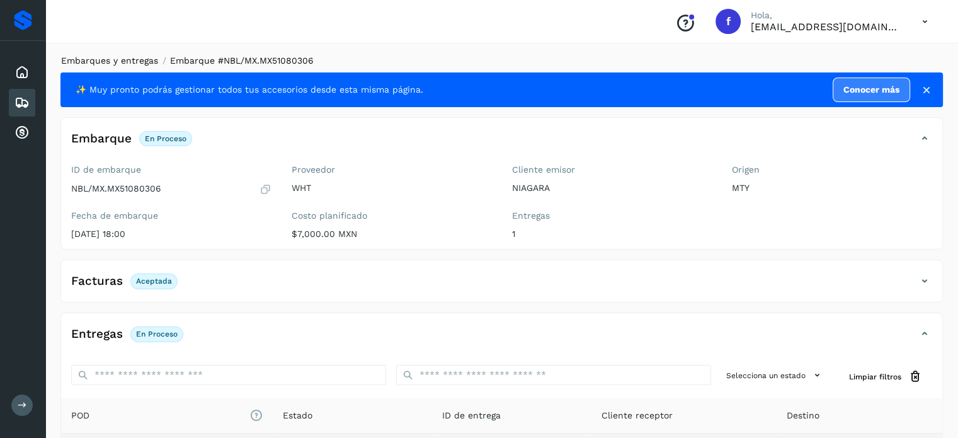
click at [133, 62] on link "Embarques y entregas" at bounding box center [109, 60] width 97 height 10
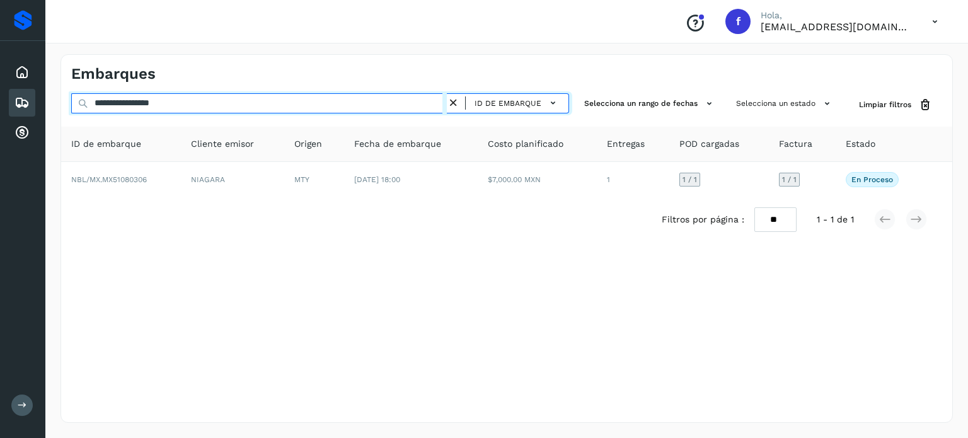
drag, startPoint x: 212, startPoint y: 101, endPoint x: 23, endPoint y: 55, distance: 194.7
click at [0, 52] on div "**********" at bounding box center [484, 219] width 968 height 438
paste input "text"
type input "**********"
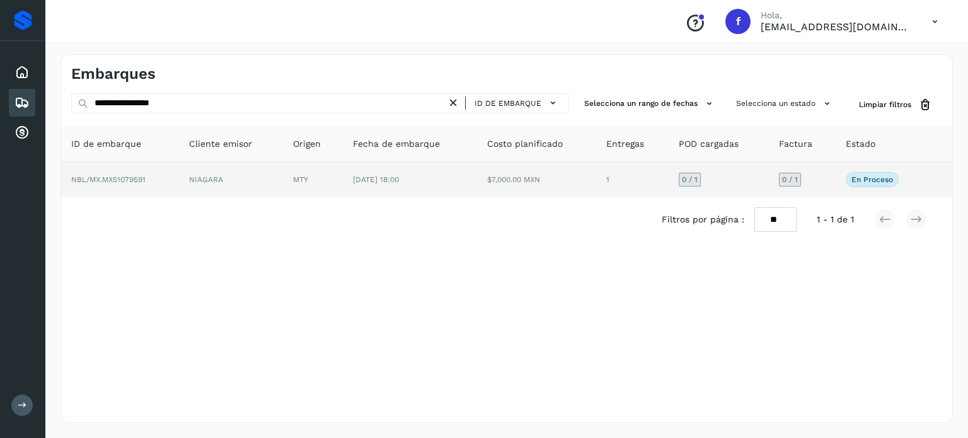
click at [129, 183] on span "NBL/MX.MX51079591" at bounding box center [108, 179] width 74 height 9
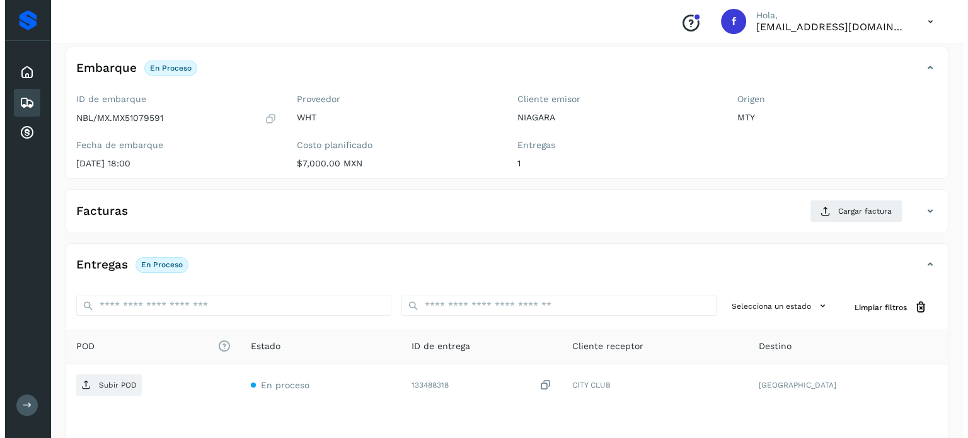
scroll to position [160, 0]
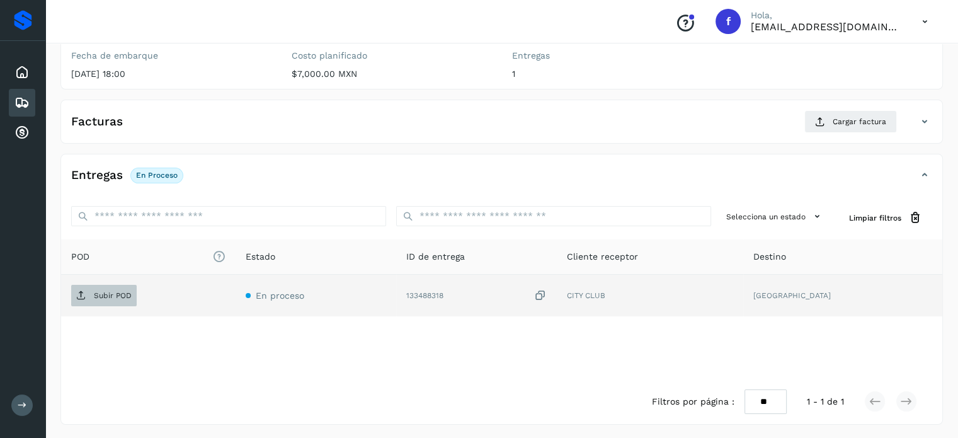
click at [114, 297] on p "Subir POD" at bounding box center [113, 295] width 38 height 9
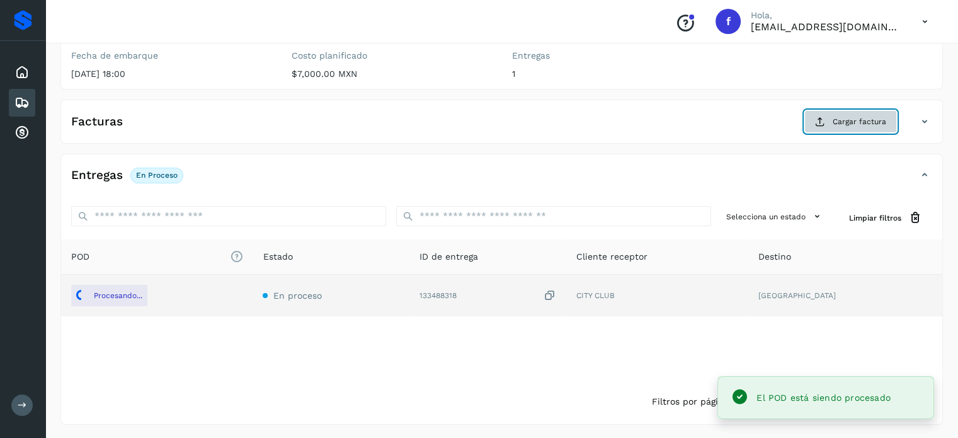
click at [875, 127] on button "Cargar factura" at bounding box center [851, 121] width 93 height 23
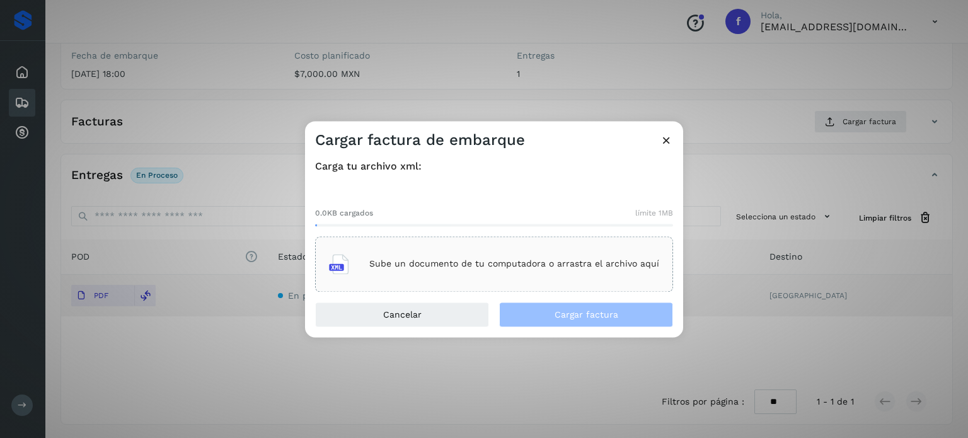
click at [408, 254] on div "Sube un documento de tu computadora o arrastra el archivo aquí" at bounding box center [494, 264] width 330 height 34
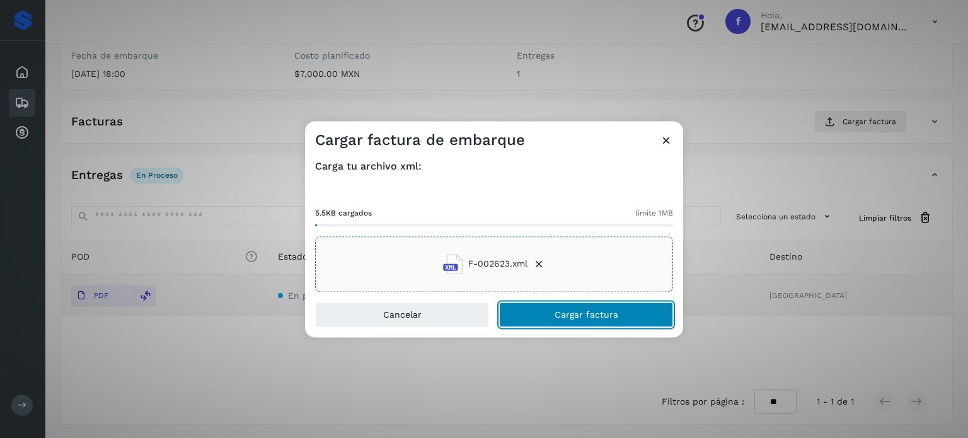
click at [558, 307] on button "Cargar factura" at bounding box center [586, 314] width 174 height 25
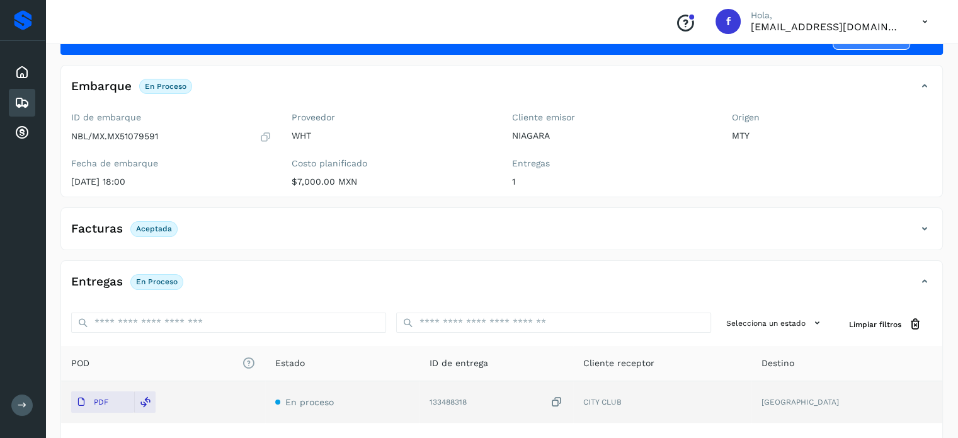
scroll to position [0, 0]
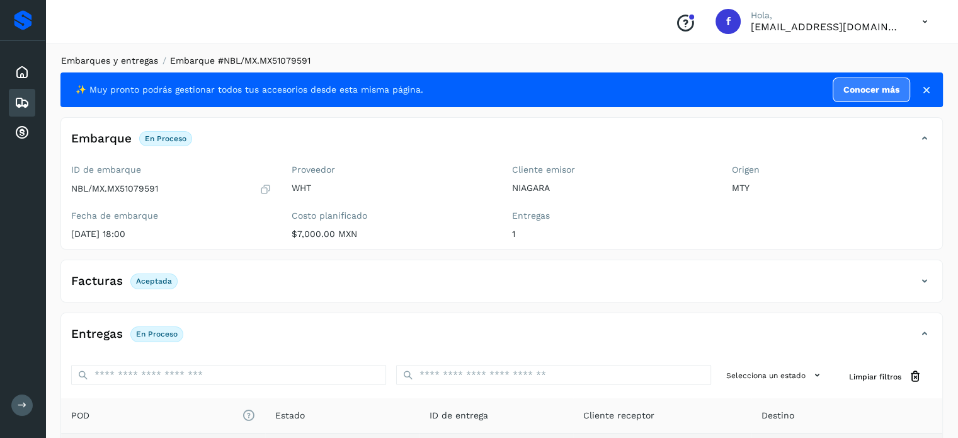
click at [96, 55] on link "Embarques y entregas" at bounding box center [109, 60] width 97 height 10
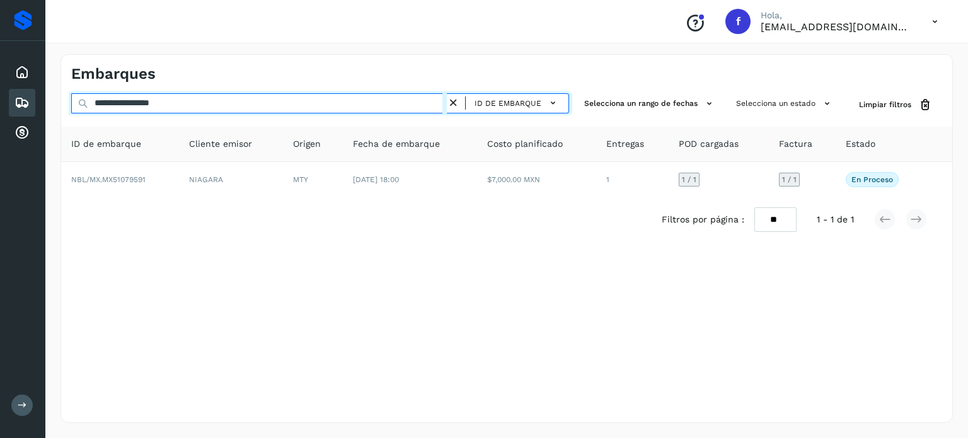
drag, startPoint x: 58, startPoint y: 86, endPoint x: 1, endPoint y: 71, distance: 59.1
click at [0, 71] on div "**********" at bounding box center [484, 219] width 968 height 438
paste input "text"
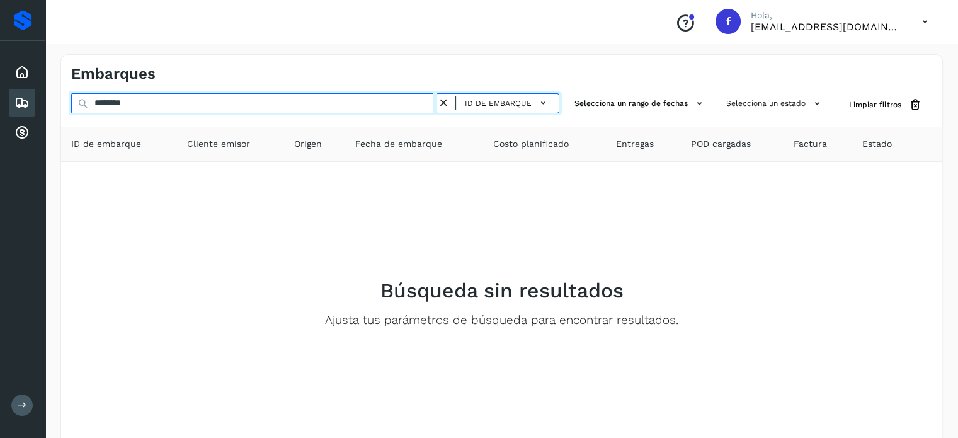
drag, startPoint x: 214, startPoint y: 106, endPoint x: 0, endPoint y: 43, distance: 223.5
click at [0, 43] on div "Proveedores Inicio Embarques Cuentas por cobrar Salir Conoce nuestros beneficio…" at bounding box center [479, 252] width 958 height 505
paste input "*********"
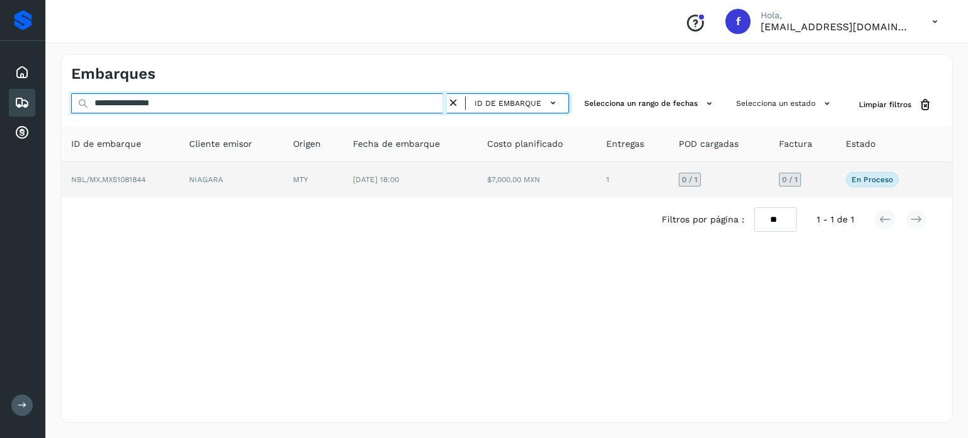
type input "**********"
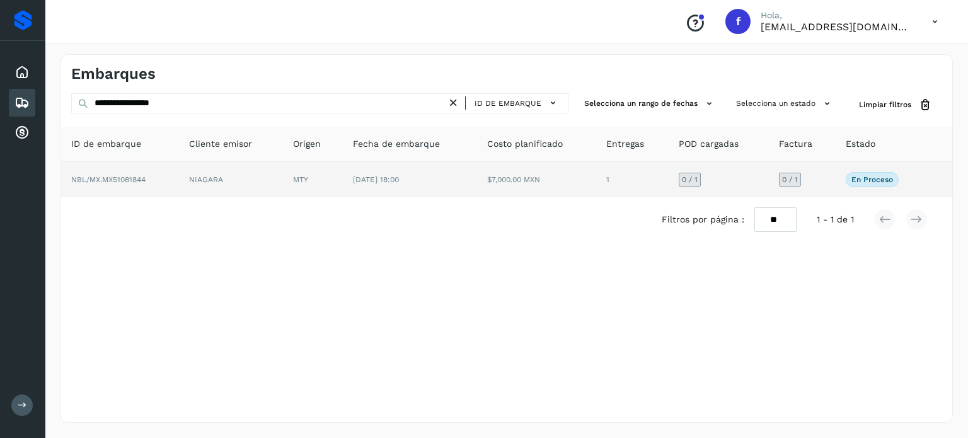
click at [129, 180] on span "NBL/MX.MX51081844" at bounding box center [108, 179] width 74 height 9
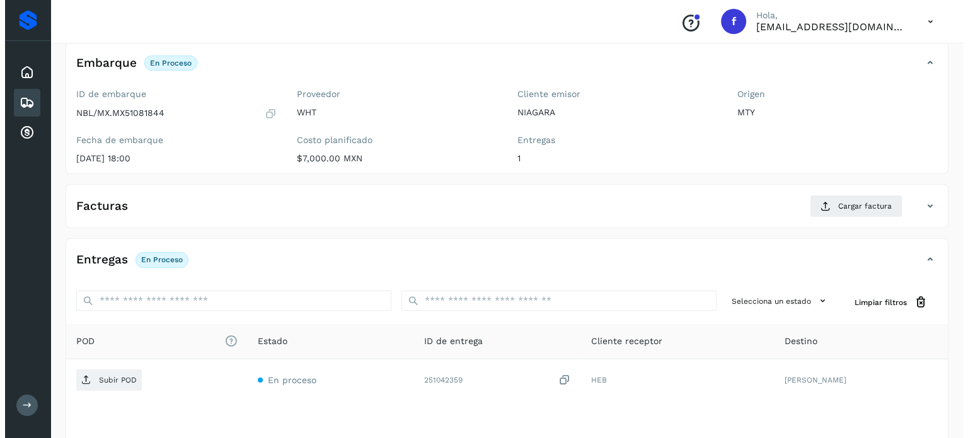
scroll to position [160, 0]
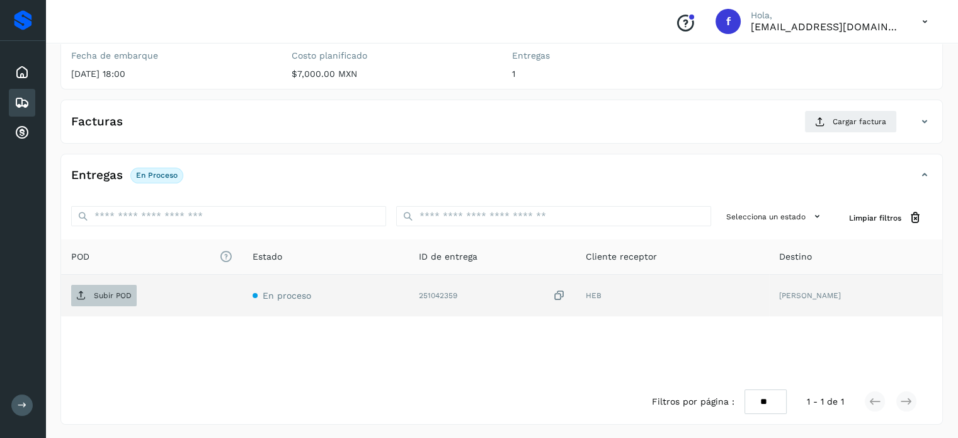
click at [123, 292] on p "Subir POD" at bounding box center [113, 295] width 38 height 9
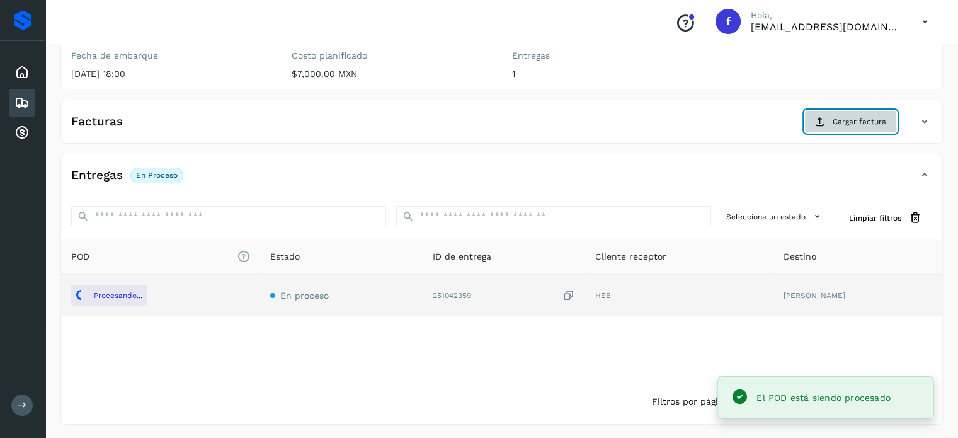
click at [851, 122] on span "Cargar factura" at bounding box center [860, 121] width 54 height 11
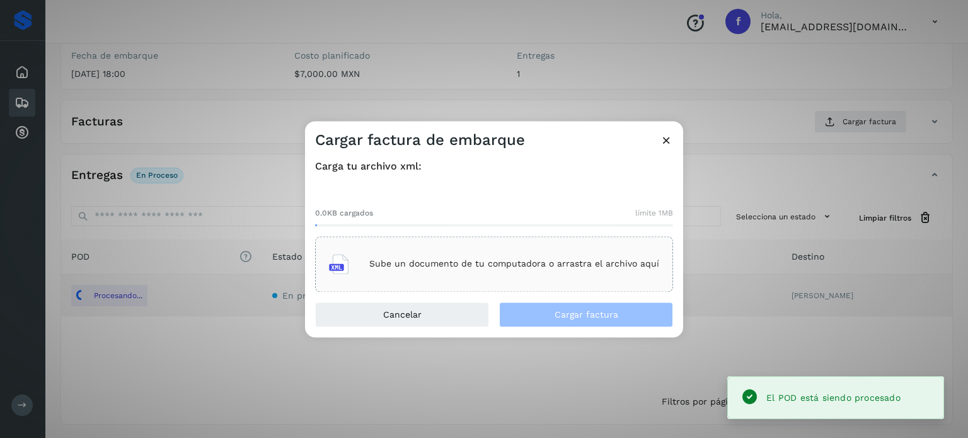
click at [431, 270] on div "Sube un documento de tu computadora o arrastra el archivo aquí" at bounding box center [494, 264] width 330 height 34
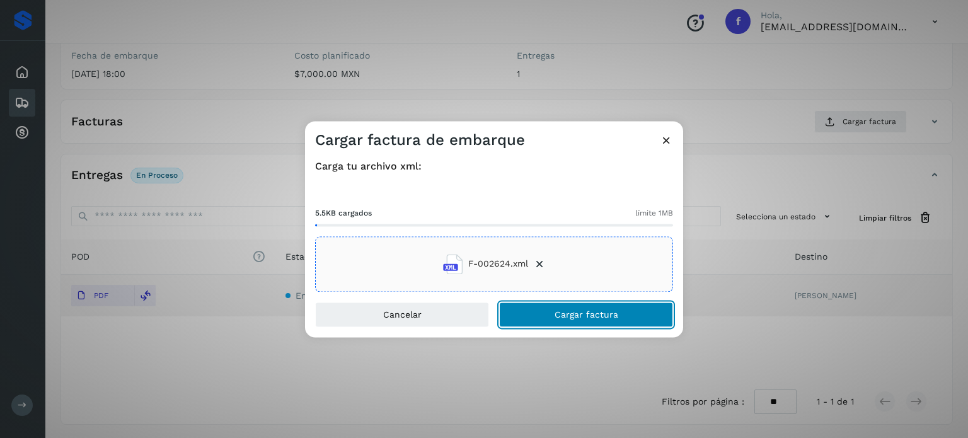
click at [540, 316] on button "Cargar factura" at bounding box center [586, 314] width 174 height 25
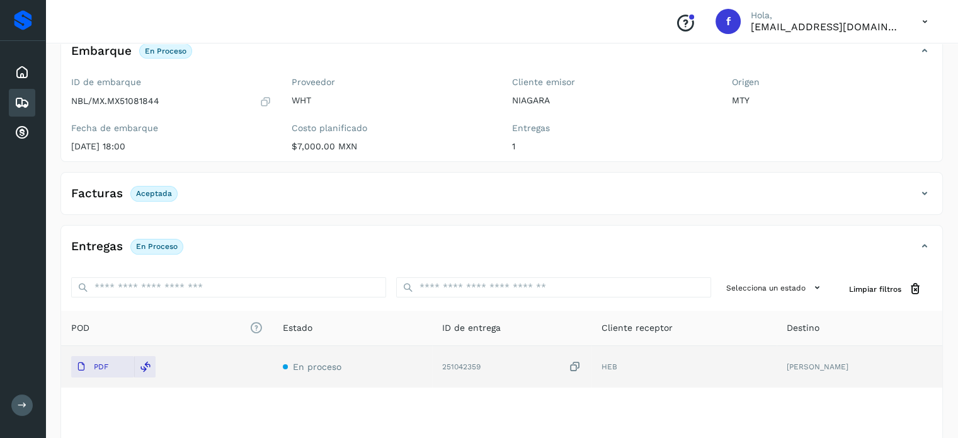
scroll to position [0, 0]
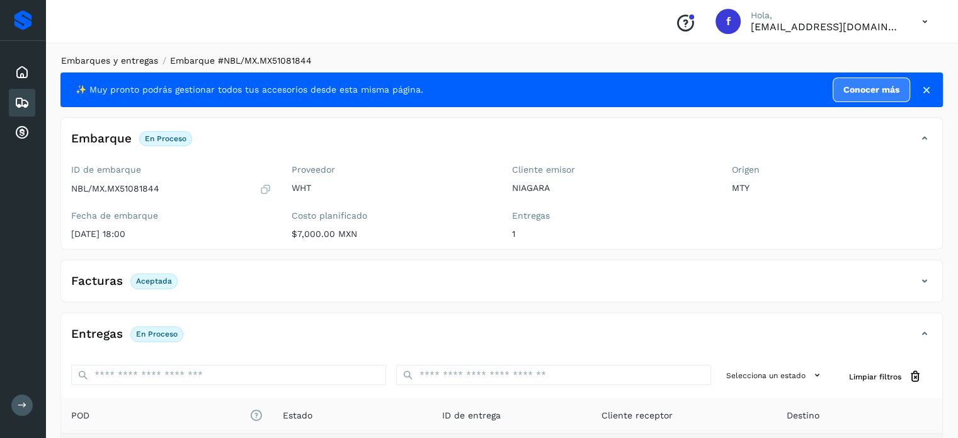
click at [120, 60] on link "Embarques y entregas" at bounding box center [109, 60] width 97 height 10
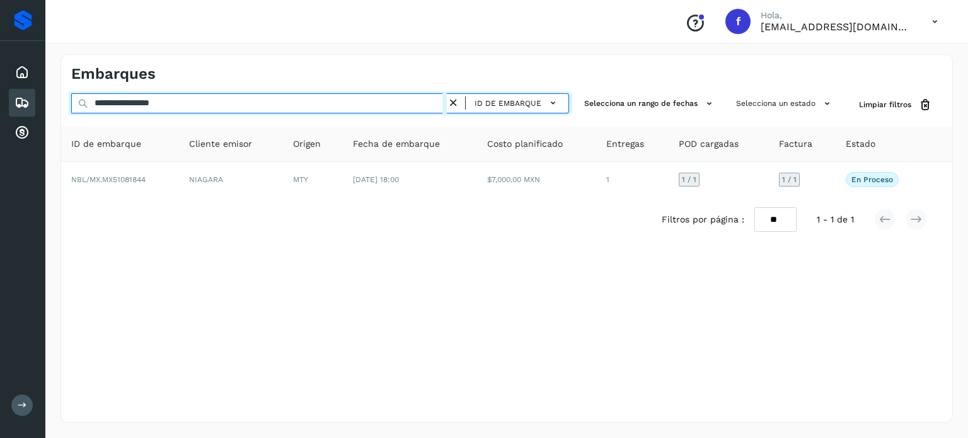
drag, startPoint x: 57, startPoint y: 96, endPoint x: 0, endPoint y: 103, distance: 57.8
click at [0, 100] on div "**********" at bounding box center [484, 219] width 968 height 438
paste input "text"
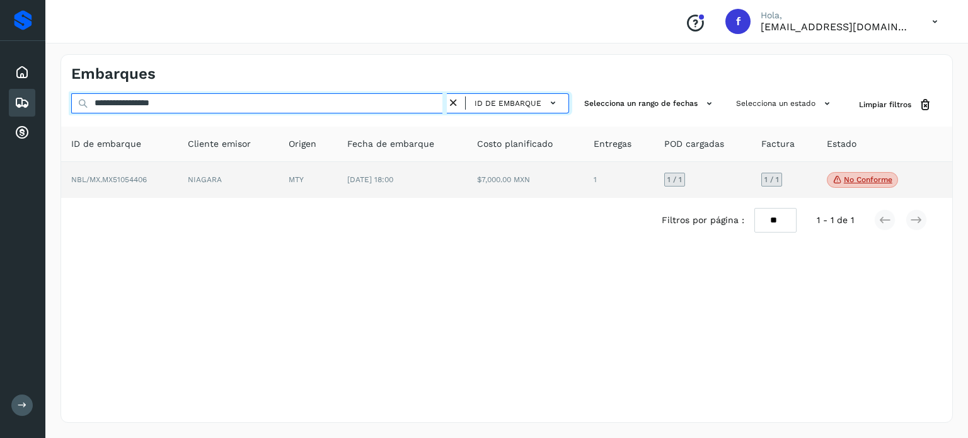
type input "**********"
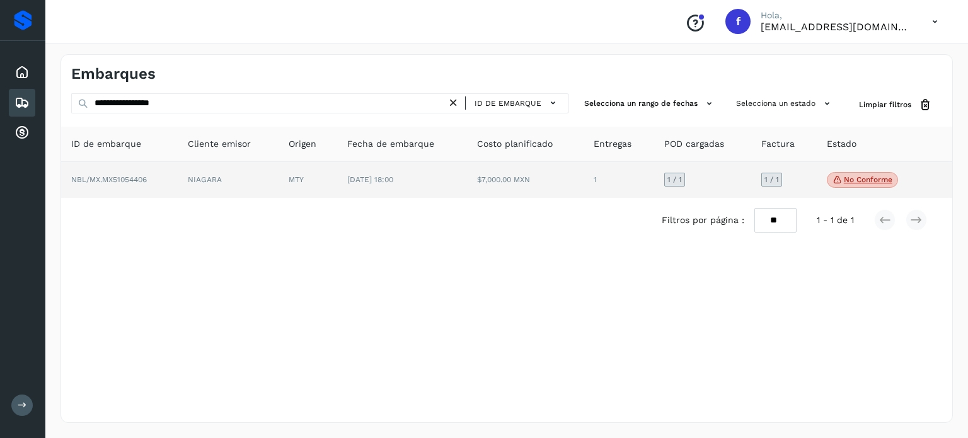
click at [140, 183] on span "NBL/MX.MX51054406" at bounding box center [109, 179] width 76 height 9
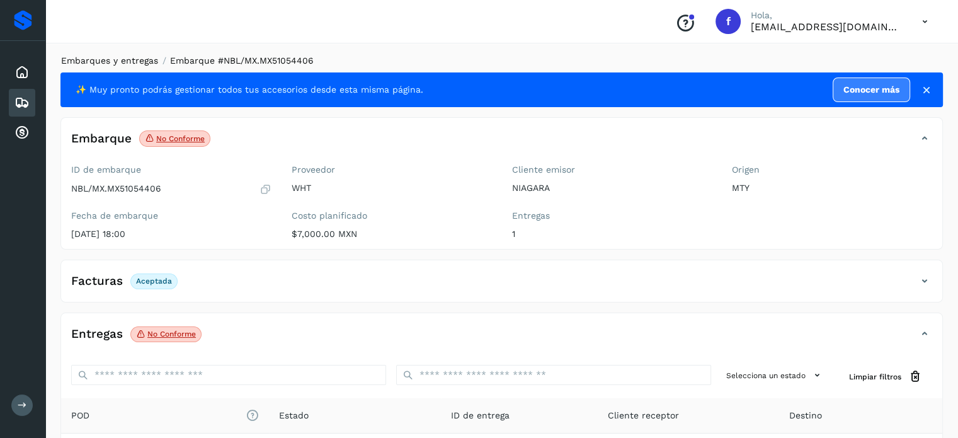
click at [113, 57] on link "Embarques y entregas" at bounding box center [109, 60] width 97 height 10
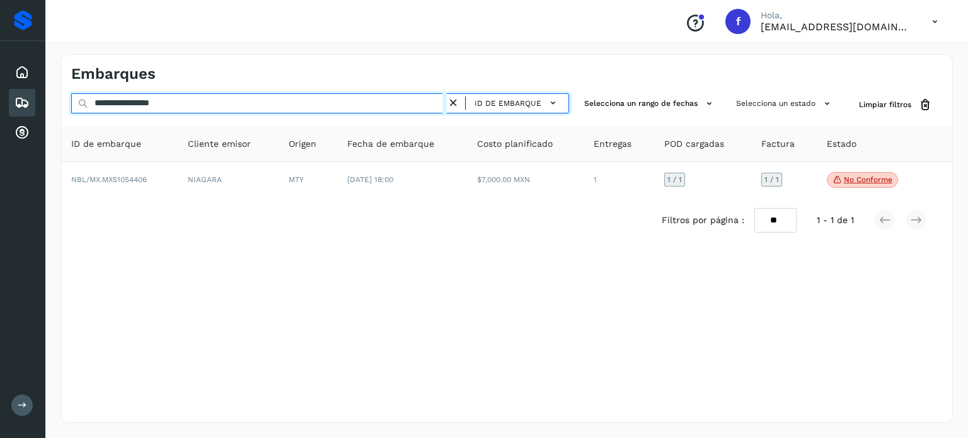
drag, startPoint x: 185, startPoint y: 100, endPoint x: 38, endPoint y: 88, distance: 146.7
click at [38, 88] on div "**********" at bounding box center [484, 219] width 968 height 438
paste input "text"
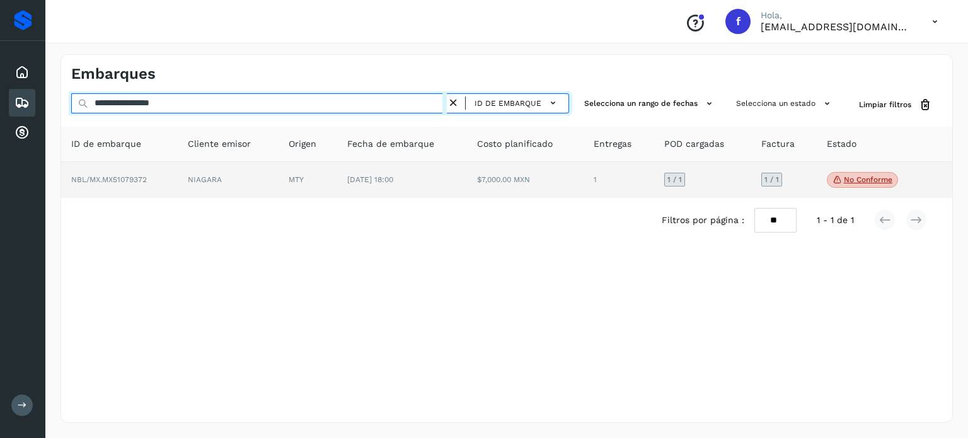
type input "**********"
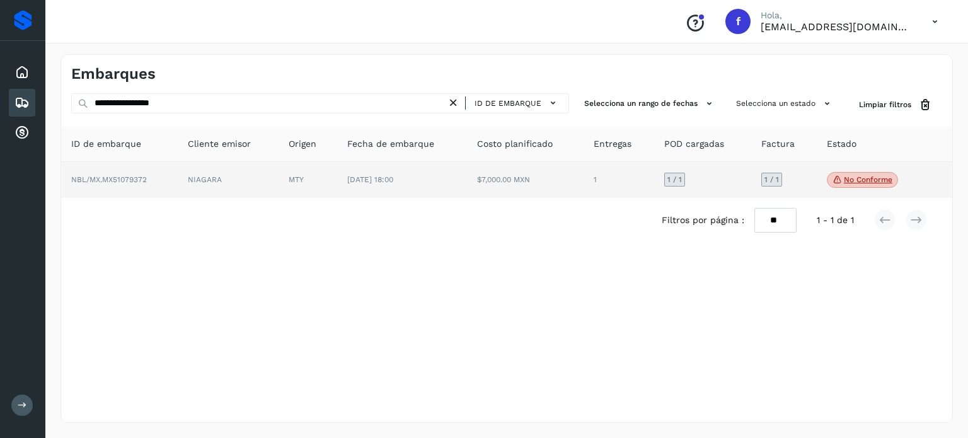
click at [143, 181] on span "NBL/MX.MX51079372" at bounding box center [109, 179] width 76 height 9
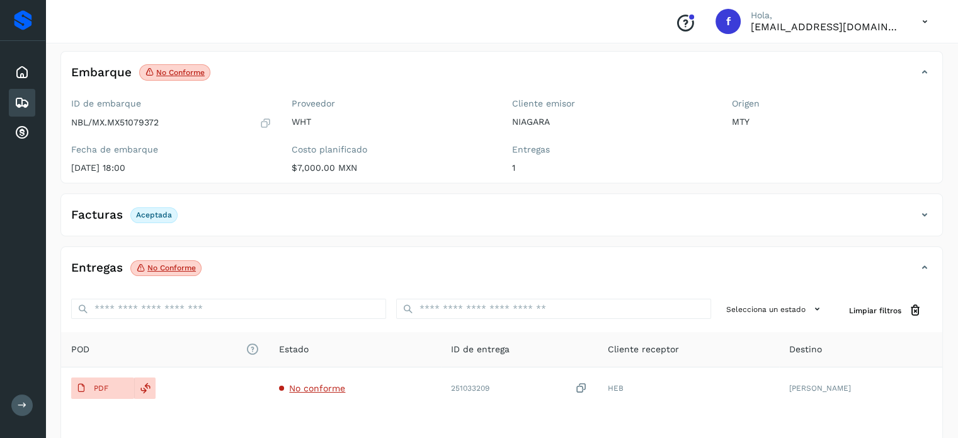
scroll to position [159, 0]
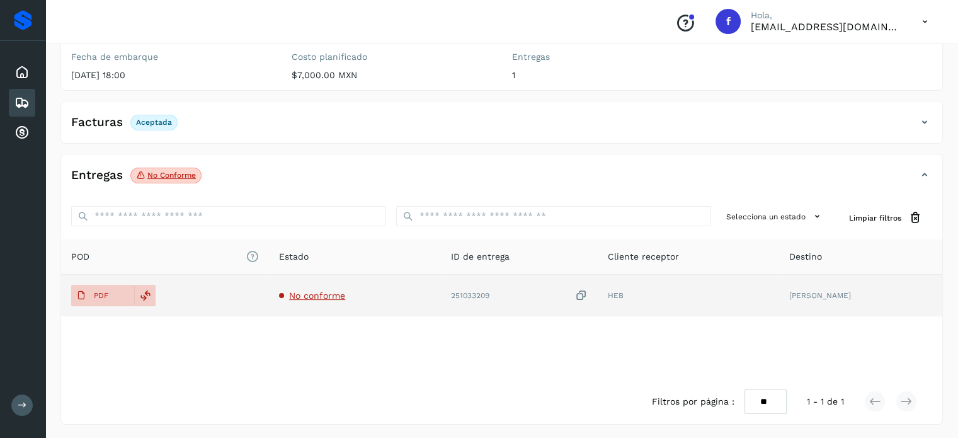
click at [312, 295] on span "No conforme" at bounding box center [317, 295] width 56 height 10
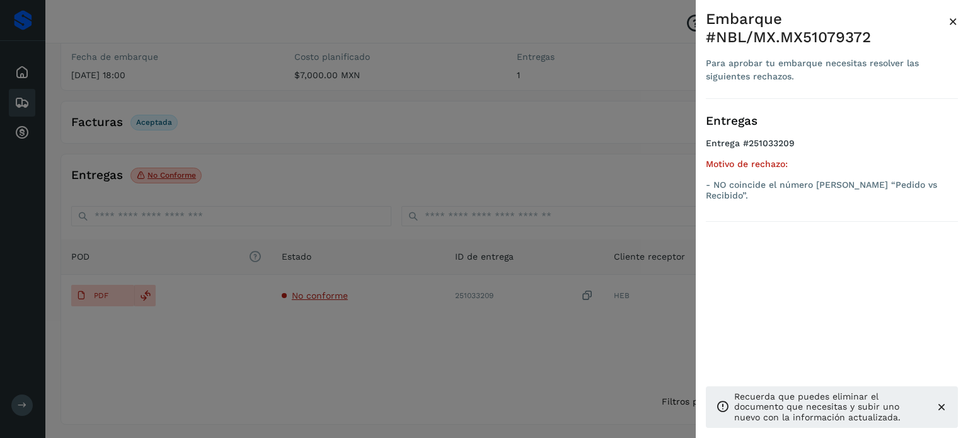
click at [955, 20] on span "×" at bounding box center [952, 22] width 9 height 18
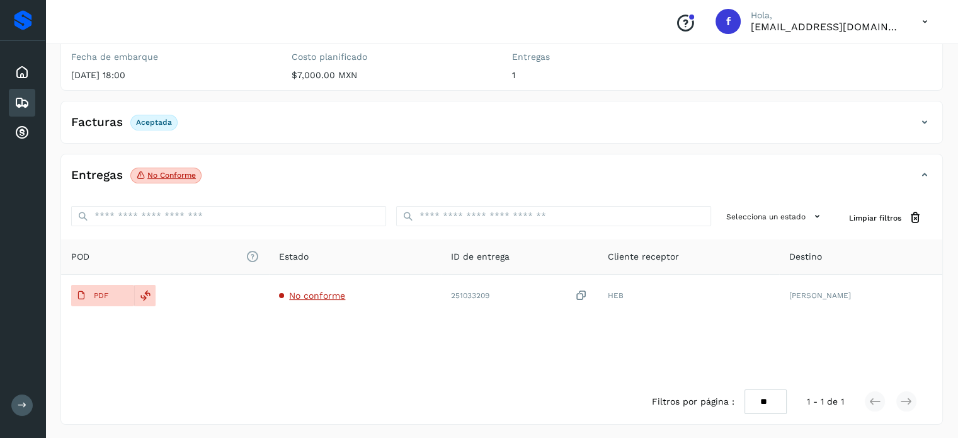
click at [180, 173] on p "No conforme" at bounding box center [171, 175] width 49 height 9
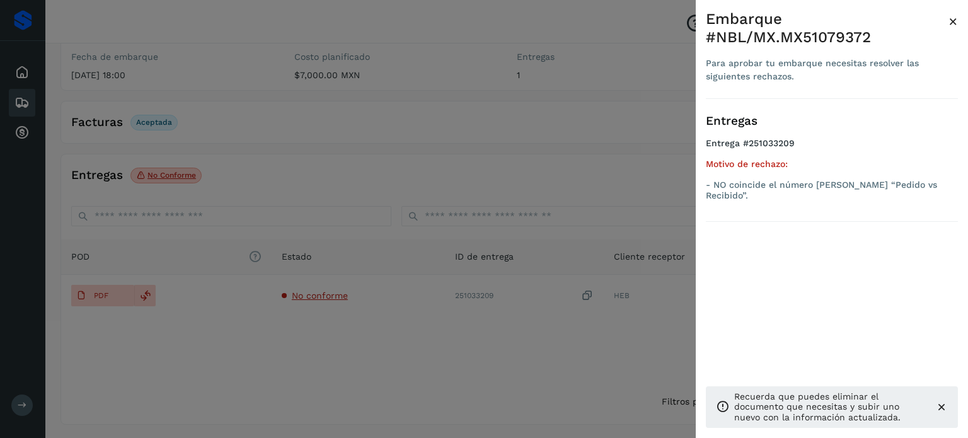
click at [953, 25] on span "×" at bounding box center [952, 22] width 9 height 18
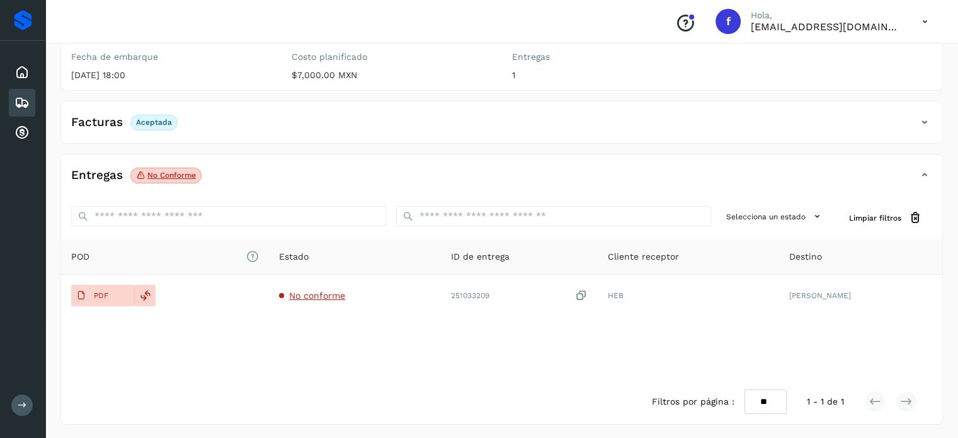
click at [922, 18] on icon at bounding box center [925, 22] width 26 height 26
click at [833, 57] on div "Cerrar sesión" at bounding box center [863, 57] width 150 height 24
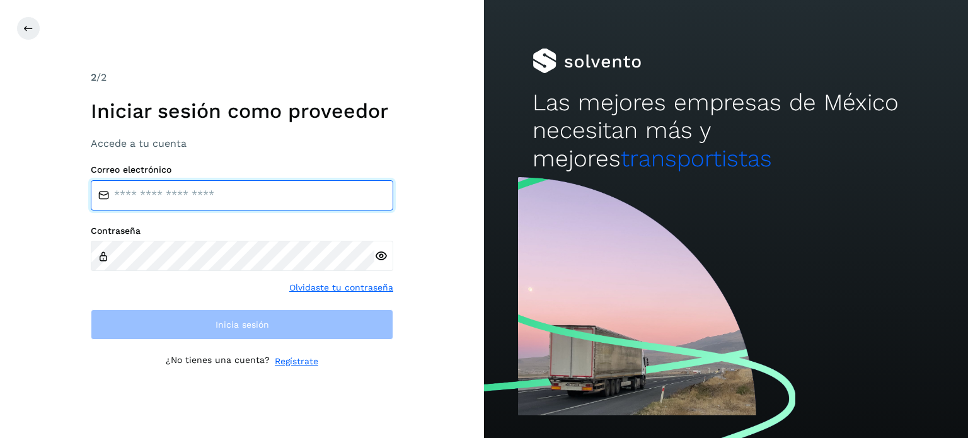
type input "**********"
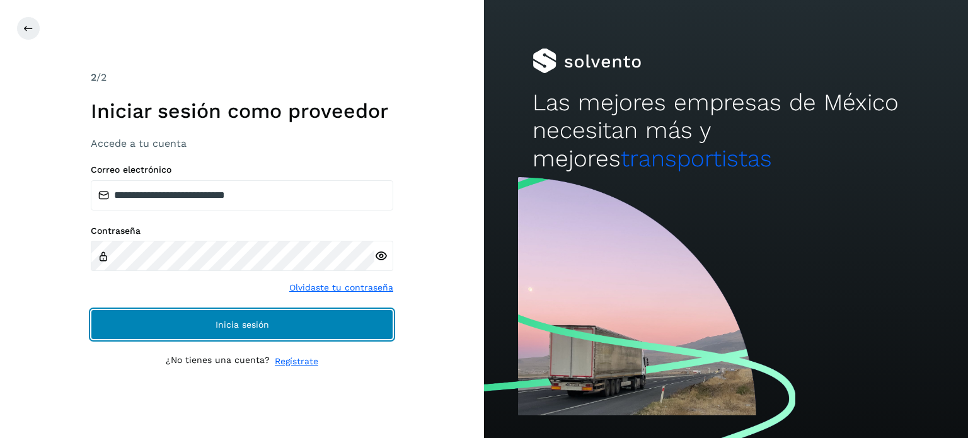
click at [275, 325] on button "Inicia sesión" at bounding box center [242, 324] width 302 height 30
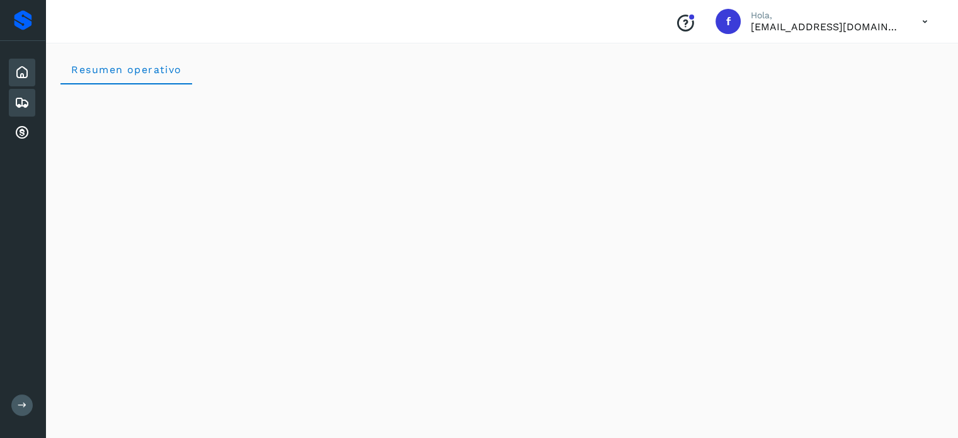
click at [26, 98] on icon at bounding box center [21, 102] width 15 height 15
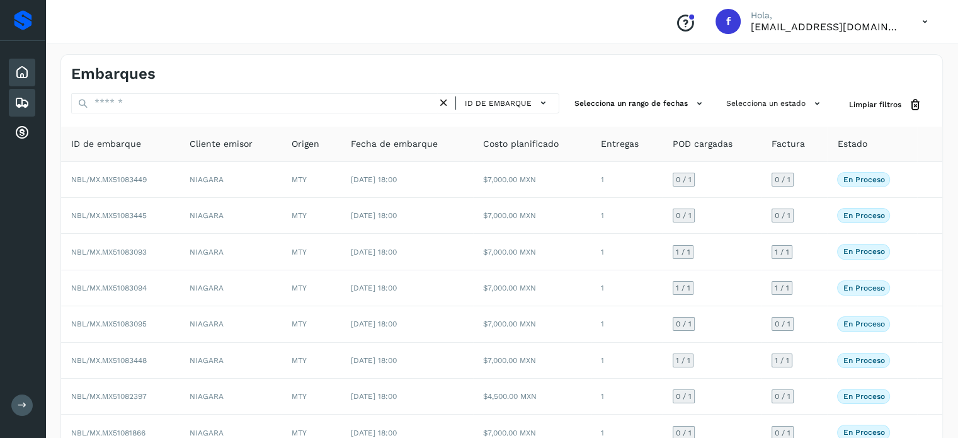
click at [15, 69] on icon at bounding box center [21, 72] width 15 height 15
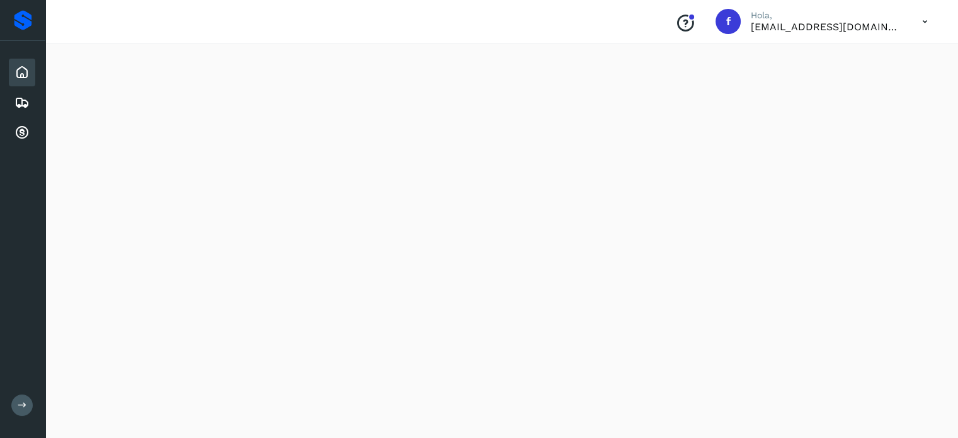
scroll to position [1166, 0]
click at [30, 101] on div "Embarques" at bounding box center [22, 103] width 26 height 28
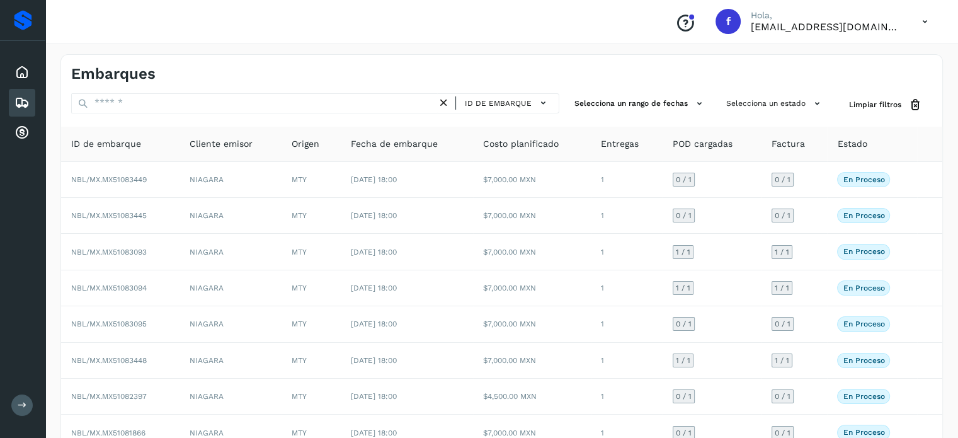
click at [493, 115] on div "ID de embarque" at bounding box center [315, 104] width 488 height 23
click at [493, 108] on button "ID de embarque" at bounding box center [507, 103] width 93 height 18
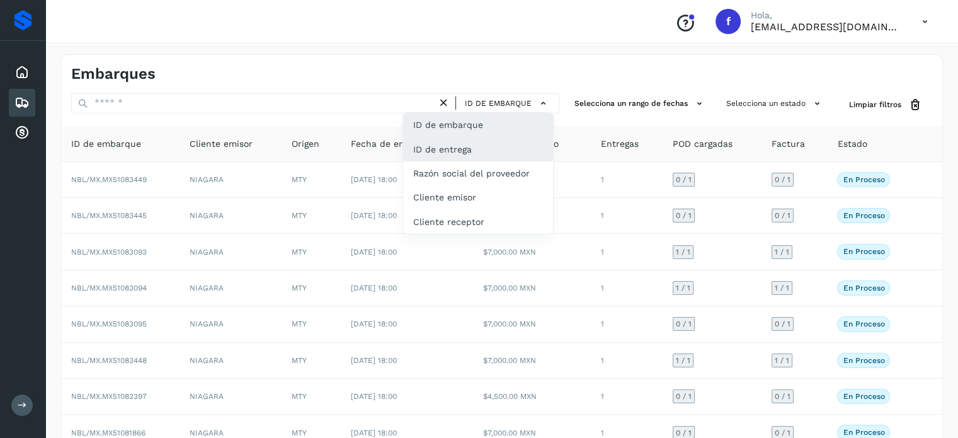
click at [476, 153] on div "ID de entrega" at bounding box center [478, 149] width 150 height 24
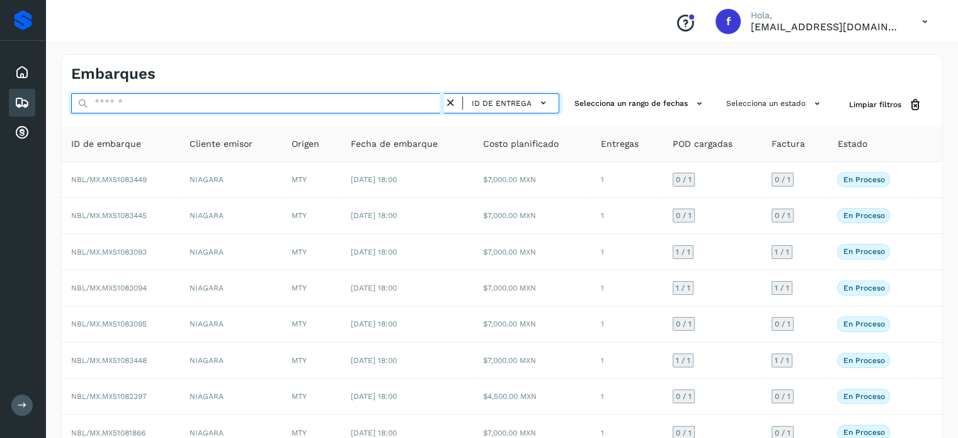
click at [143, 101] on input "text" at bounding box center [257, 103] width 373 height 20
paste input "*********"
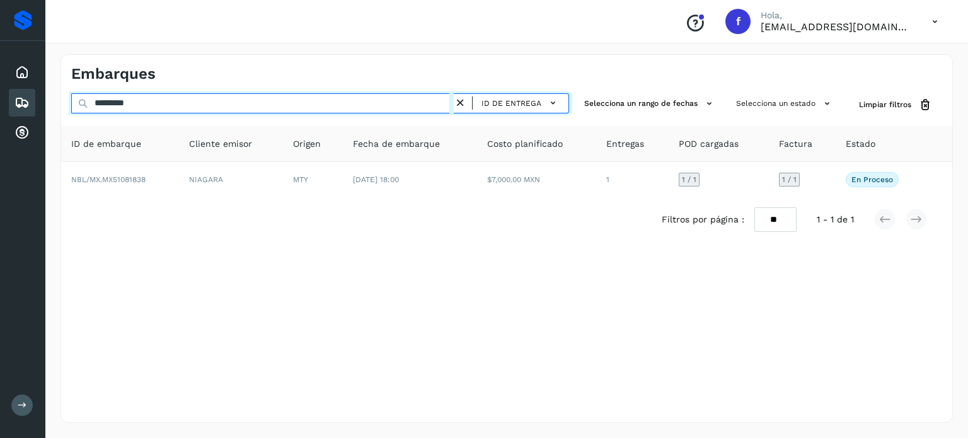
type input "*********"
